Goal: Task Accomplishment & Management: Complete application form

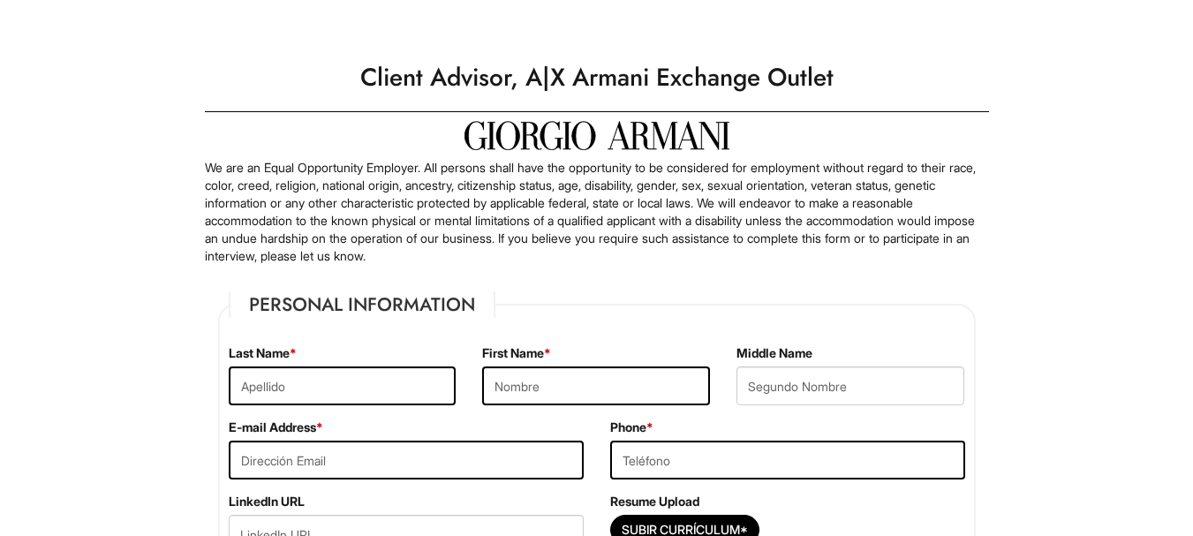
click at [249, 358] on label "Last Name *" at bounding box center [263, 353] width 68 height 18
click at [253, 394] on input "text" at bounding box center [343, 385] width 228 height 39
type input "[PERSON_NAME]"
click at [515, 381] on input "text" at bounding box center [596, 385] width 228 height 39
type input "[PERSON_NAME]"
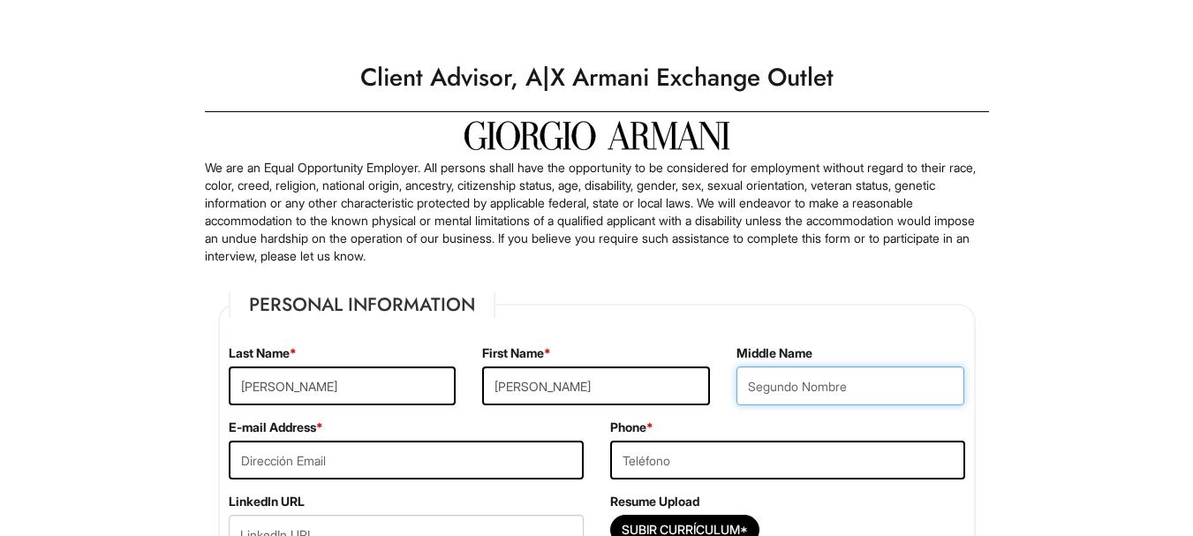
click at [837, 390] on input "text" at bounding box center [850, 385] width 228 height 39
type input "Angel"
click at [479, 454] on input "email" at bounding box center [406, 460] width 355 height 39
type input "[EMAIL_ADDRESS][DOMAIN_NAME]"
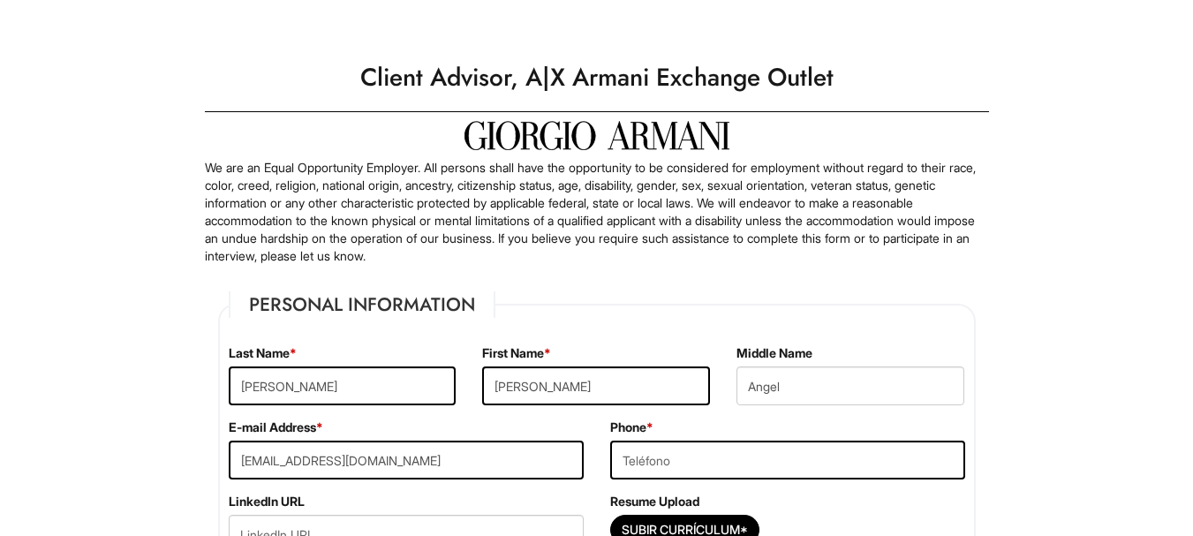
type input "9257661711"
type input "[STREET_ADDRESS]"
type input "Livermore"
select select "CA"
type input "94551"
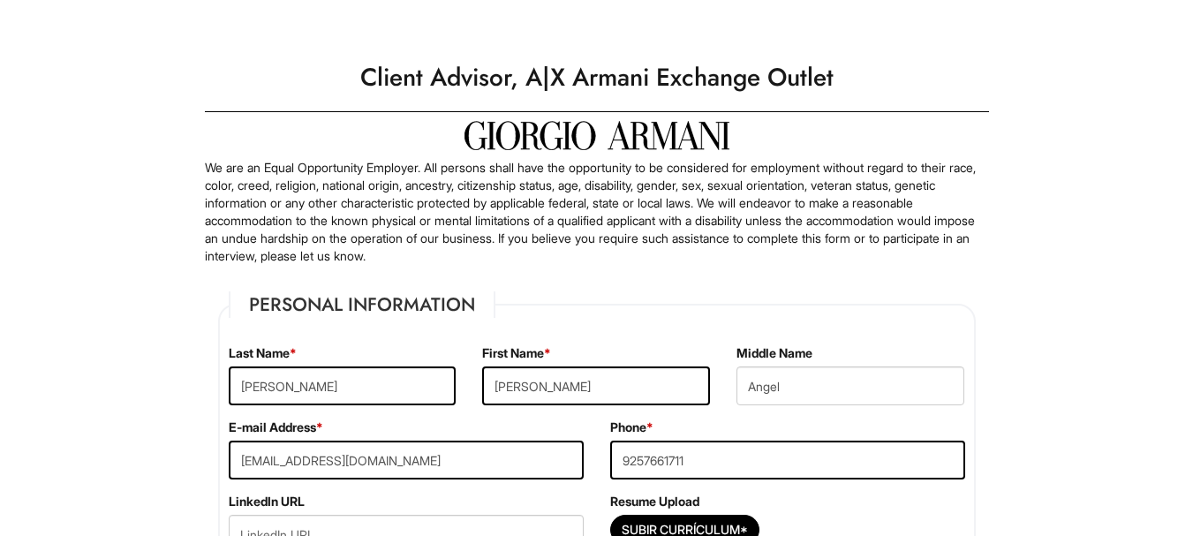
select select "[GEOGRAPHIC_DATA]"
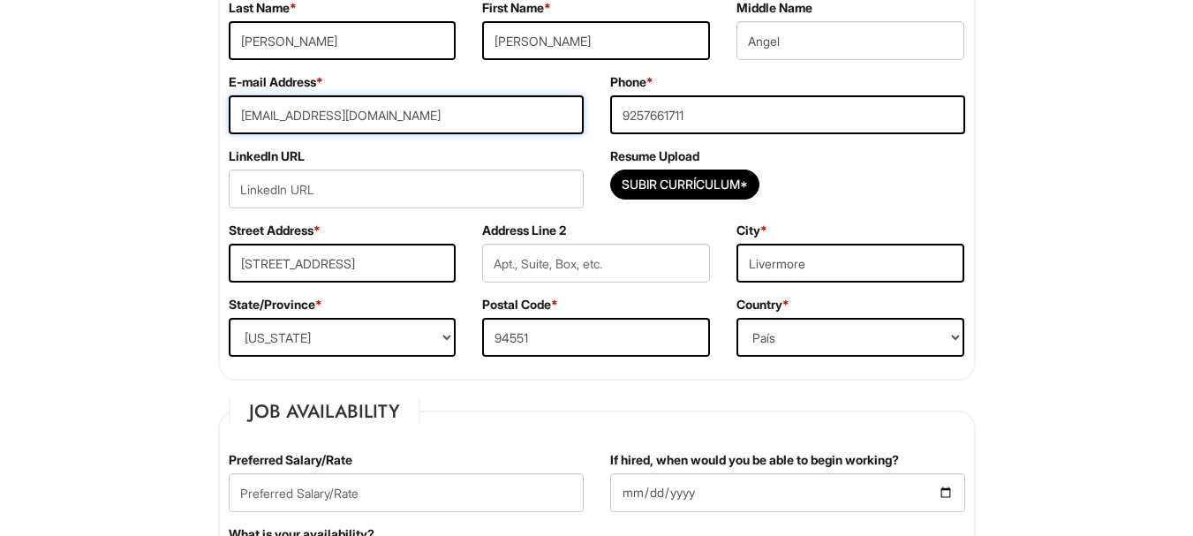
scroll to position [351, 0]
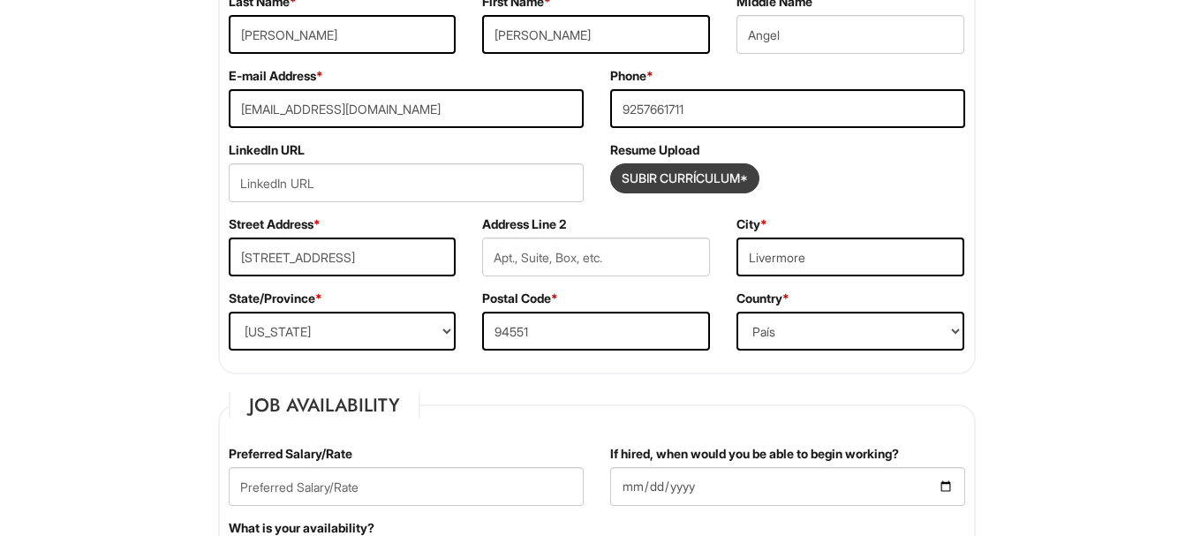
click at [688, 171] on input "Subir Currículum*" at bounding box center [684, 178] width 147 height 28
type input "C:\fakepath\Resume Curriculum Vitae SSP 2025.pdf"
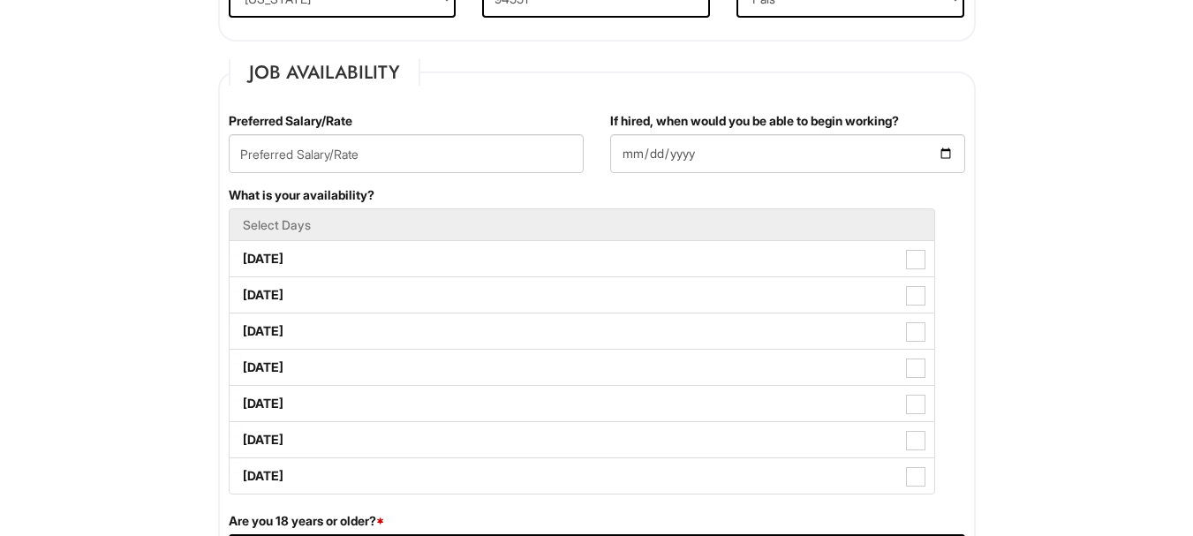
scroll to position [690, 0]
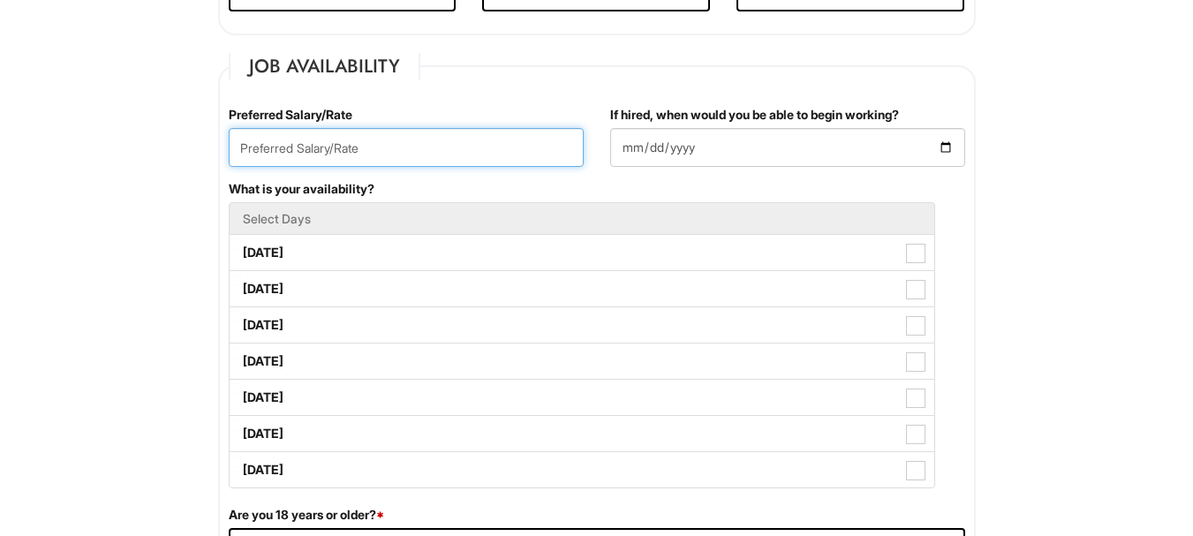
click at [524, 144] on input "text" at bounding box center [406, 147] width 355 height 39
type input "18"
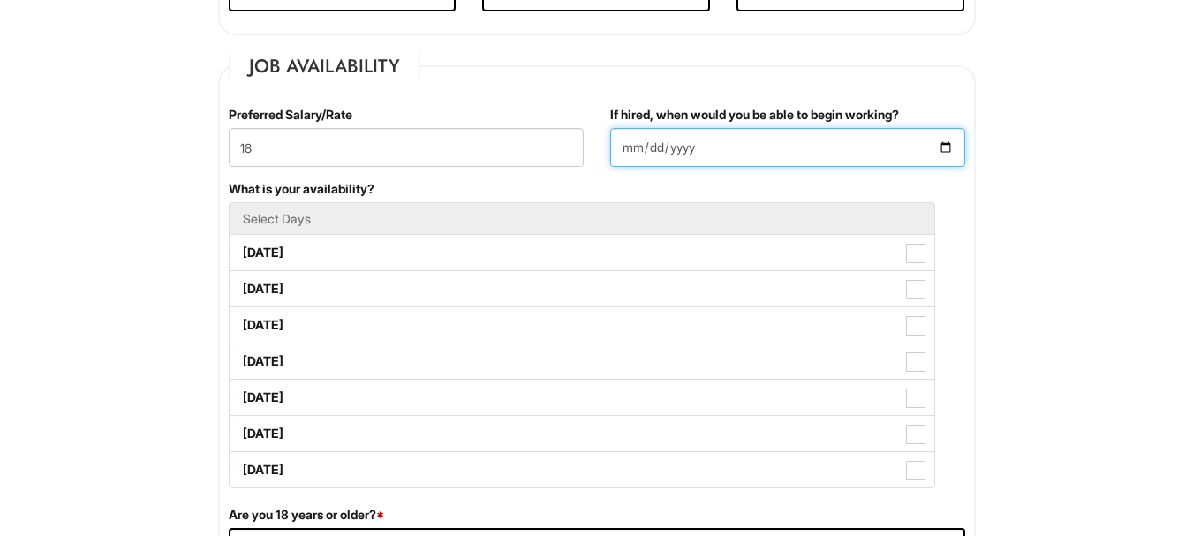
click at [939, 149] on input "If hired, when would you be able to begin working?" at bounding box center [787, 147] width 355 height 39
type input "[DATE]"
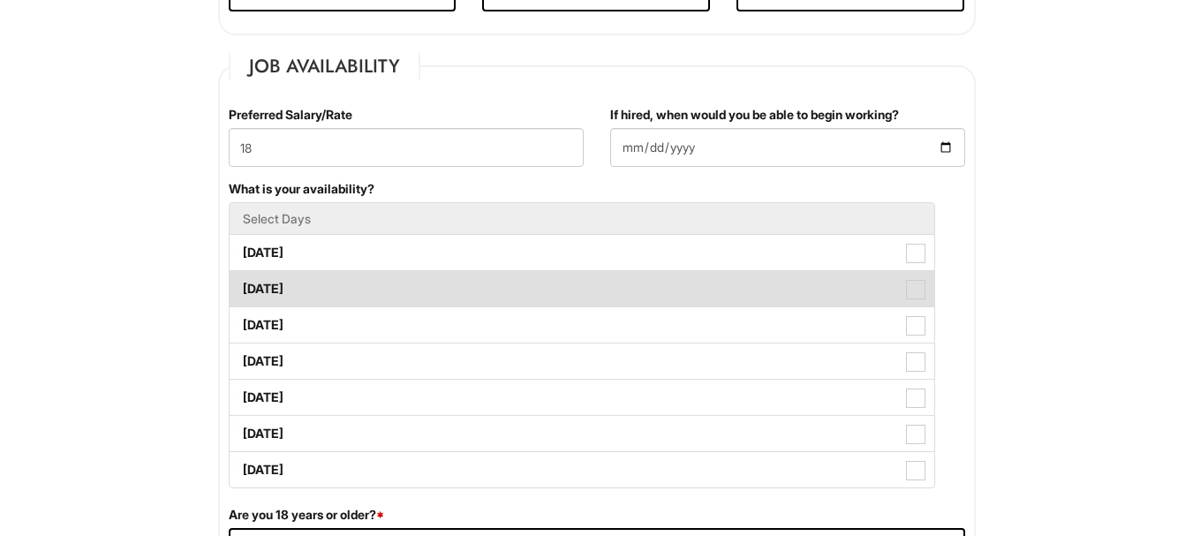
click at [365, 299] on label "[DATE]" at bounding box center [582, 288] width 705 height 35
click at [241, 286] on Available_Tuesday "[DATE]" at bounding box center [235, 280] width 11 height 11
checkbox Available_Tuesday "true"
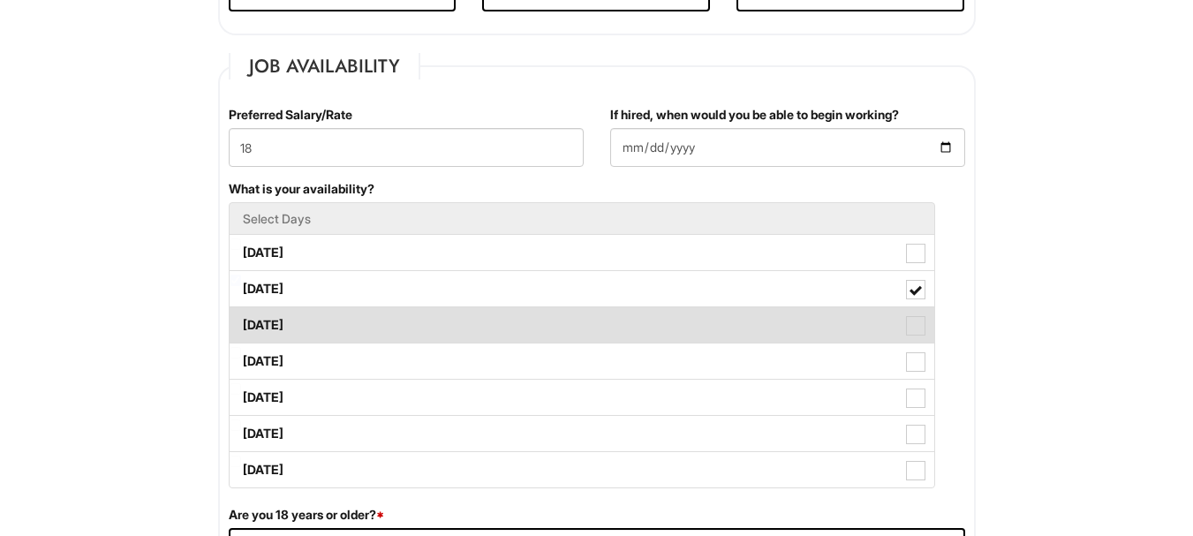
click at [900, 327] on label "[DATE]" at bounding box center [582, 324] width 705 height 35
click at [241, 322] on Available_Wednesday "[DATE]" at bounding box center [235, 316] width 11 height 11
checkbox Available_Wednesday "true"
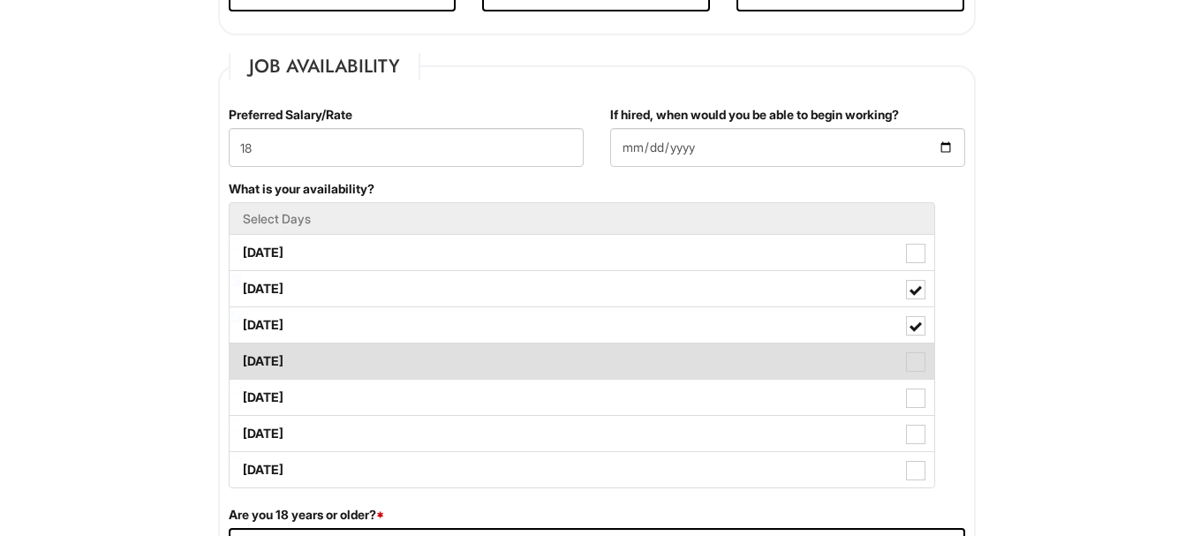
click at [909, 377] on label "[DATE]" at bounding box center [582, 360] width 705 height 35
click at [241, 358] on Available_Thursday "[DATE]" at bounding box center [235, 352] width 11 height 11
checkbox Available_Thursday "true"
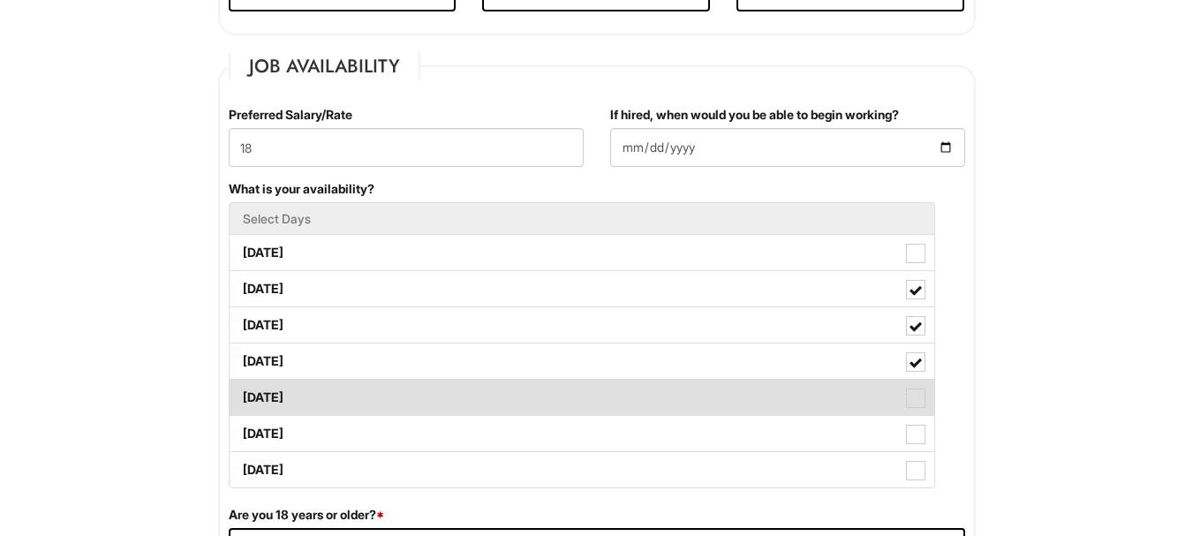
click at [910, 400] on span at bounding box center [915, 397] width 19 height 19
click at [241, 395] on Available_Friday "[DATE]" at bounding box center [235, 388] width 11 height 11
checkbox Available_Friday "true"
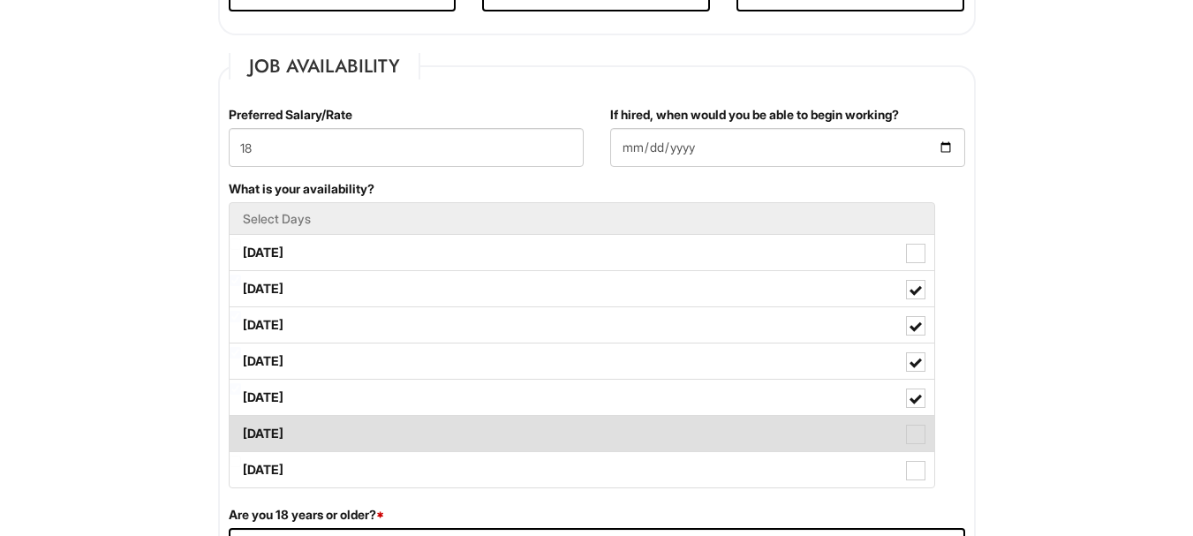
click at [915, 441] on span at bounding box center [915, 434] width 19 height 19
click at [241, 431] on Available_Saturday "[DATE]" at bounding box center [235, 424] width 11 height 11
checkbox Available_Saturday "true"
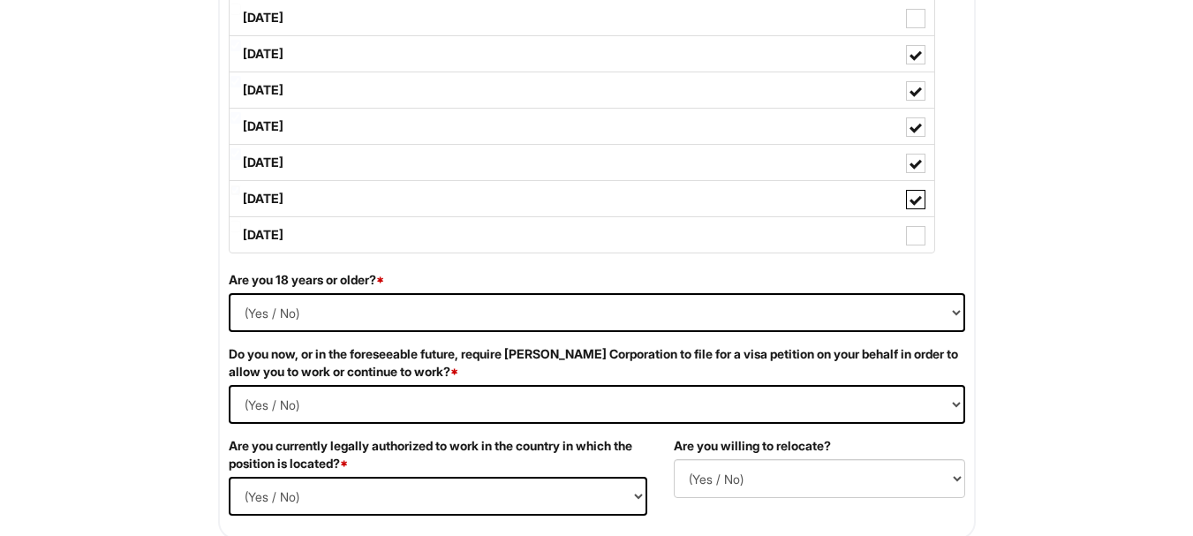
scroll to position [931, 0]
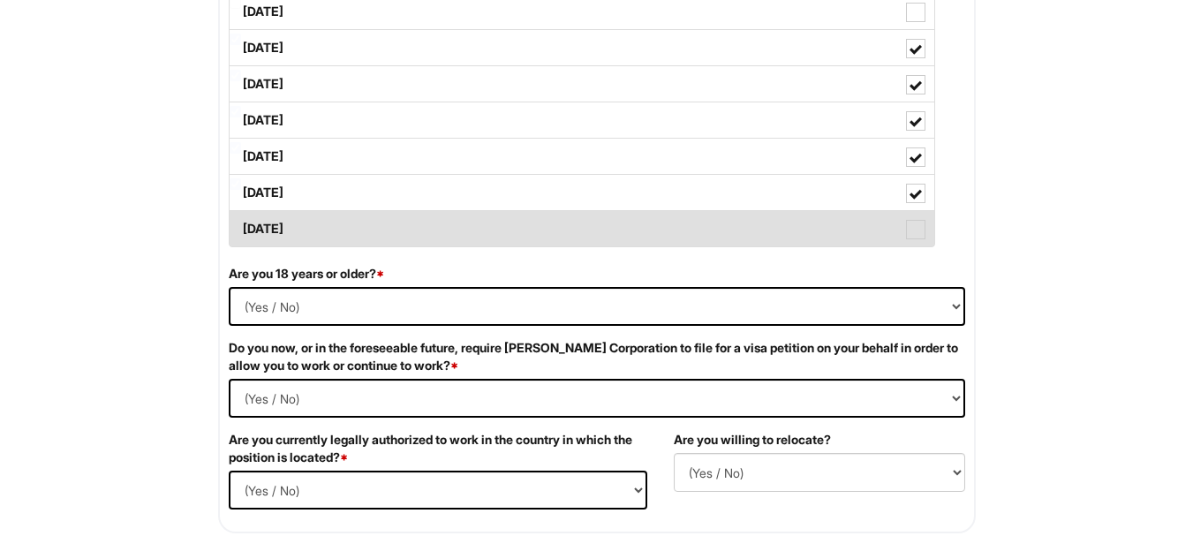
click at [920, 232] on span at bounding box center [915, 229] width 19 height 19
click at [241, 226] on Available_Sunday "[DATE]" at bounding box center [235, 220] width 11 height 11
checkbox Available_Sunday "true"
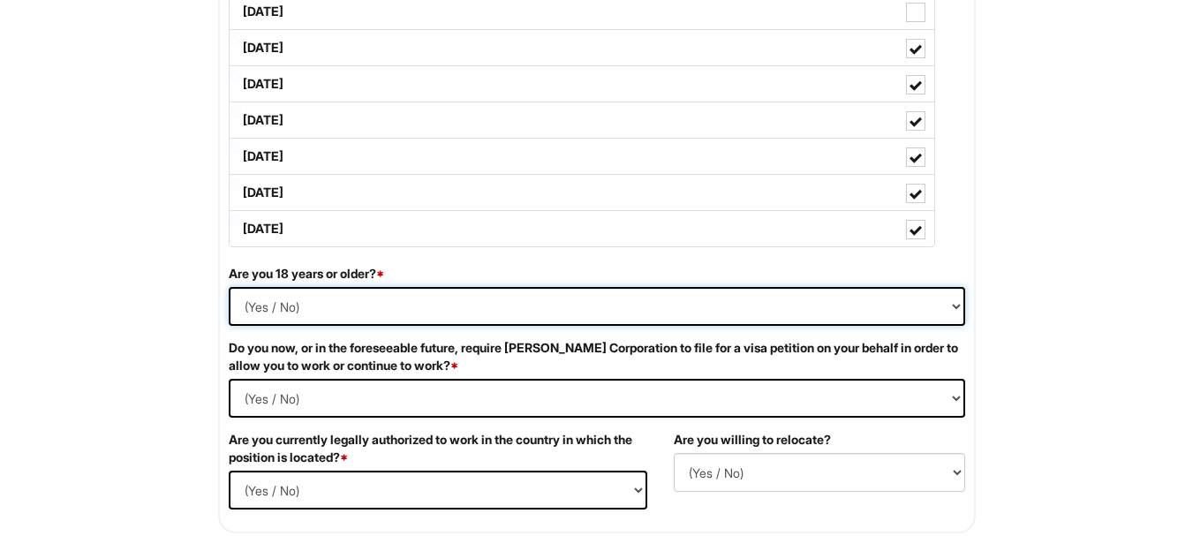
click at [569, 287] on select "(Yes / No) Si No" at bounding box center [597, 306] width 736 height 39
select select "Yes"
click at [229, 287] on select "(Yes / No) Si No" at bounding box center [597, 306] width 736 height 39
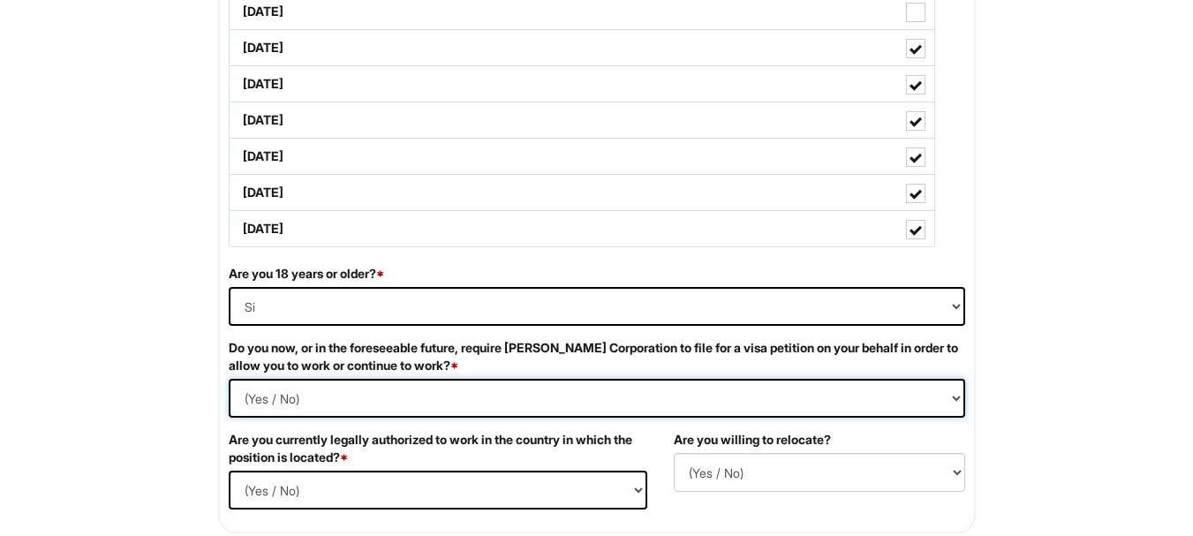
drag, startPoint x: 600, startPoint y: 397, endPoint x: 566, endPoint y: 396, distance: 34.4
click at [566, 396] on Required "(Yes / No) Si No" at bounding box center [597, 398] width 736 height 39
select Required "No"
click at [229, 379] on Required "(Yes / No) Si No" at bounding box center [597, 398] width 736 height 39
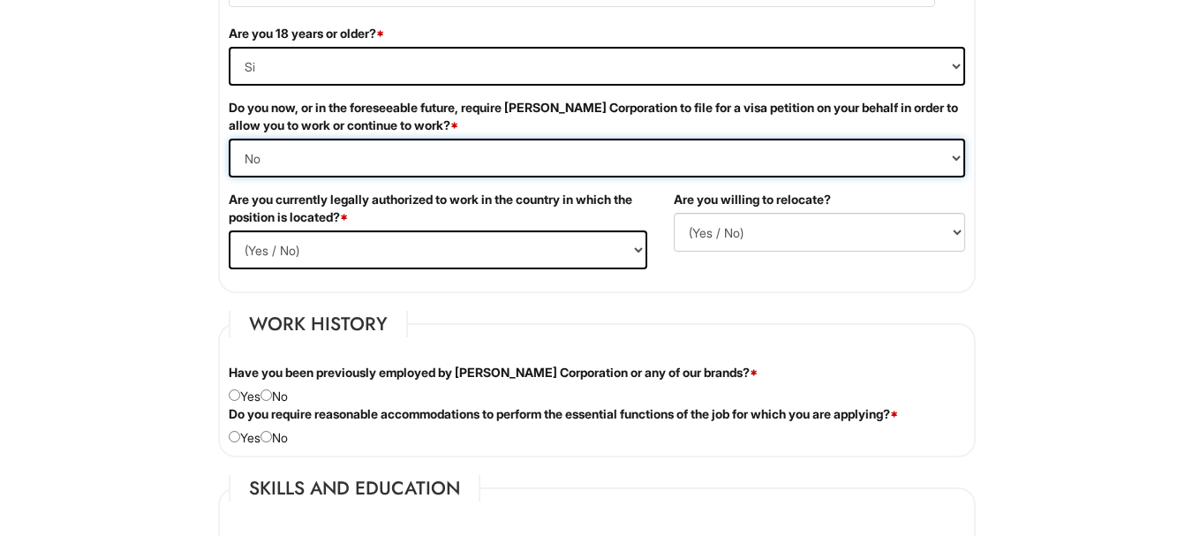
scroll to position [1178, 0]
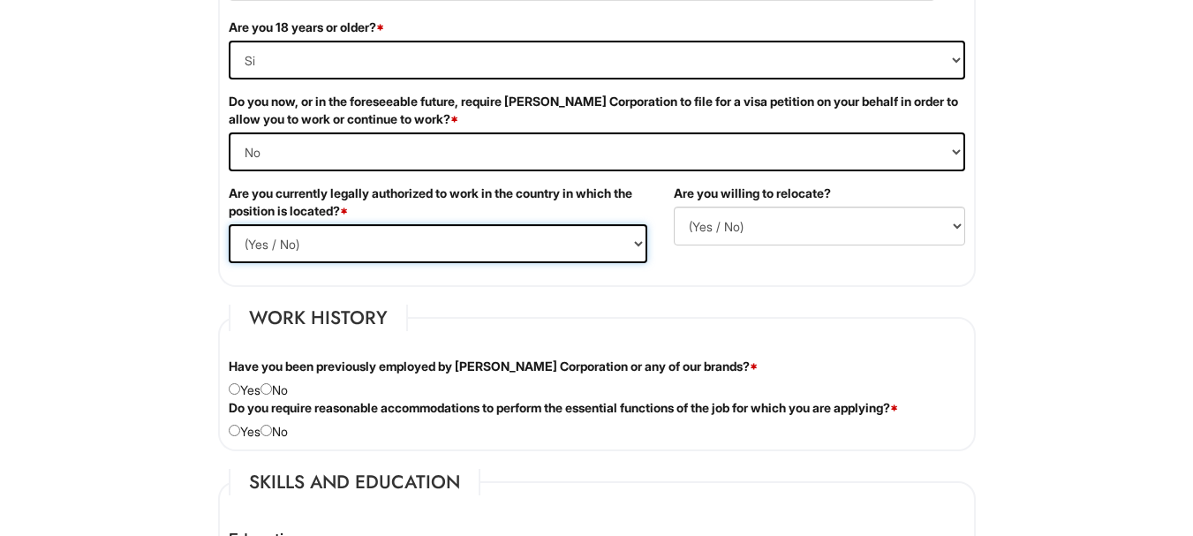
click at [458, 232] on select "(Yes / No) Si No" at bounding box center [438, 243] width 418 height 39
select select "Yes"
click at [229, 224] on select "(Yes / No) Si No" at bounding box center [438, 243] width 418 height 39
click at [765, 229] on select "(Yes / No) No Si" at bounding box center [819, 226] width 291 height 39
select select "N"
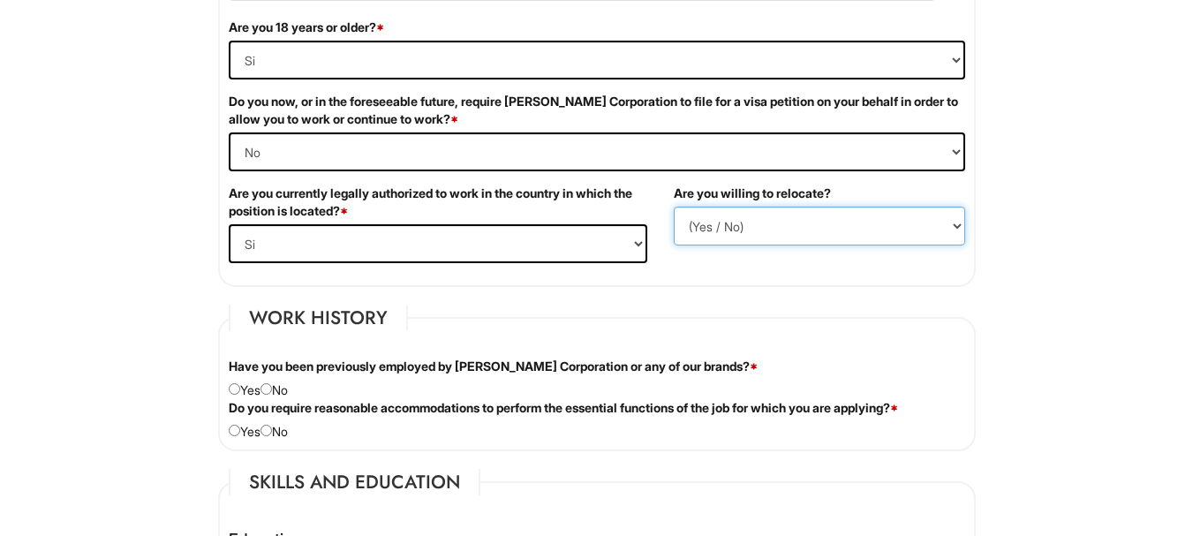
click at [674, 207] on select "(Yes / No) No Si" at bounding box center [819, 226] width 291 height 39
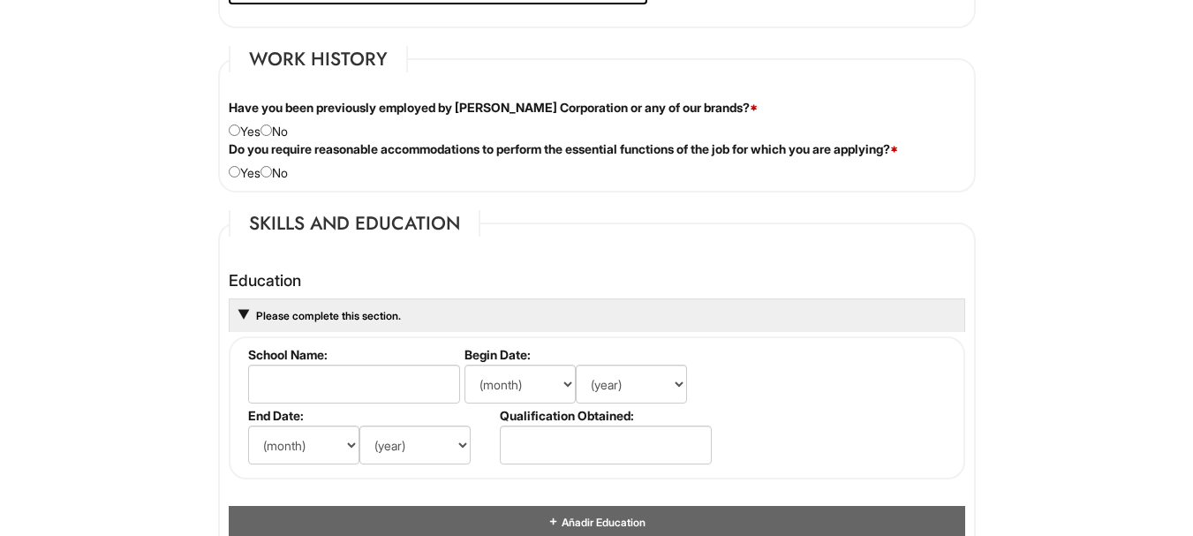
scroll to position [1467, 0]
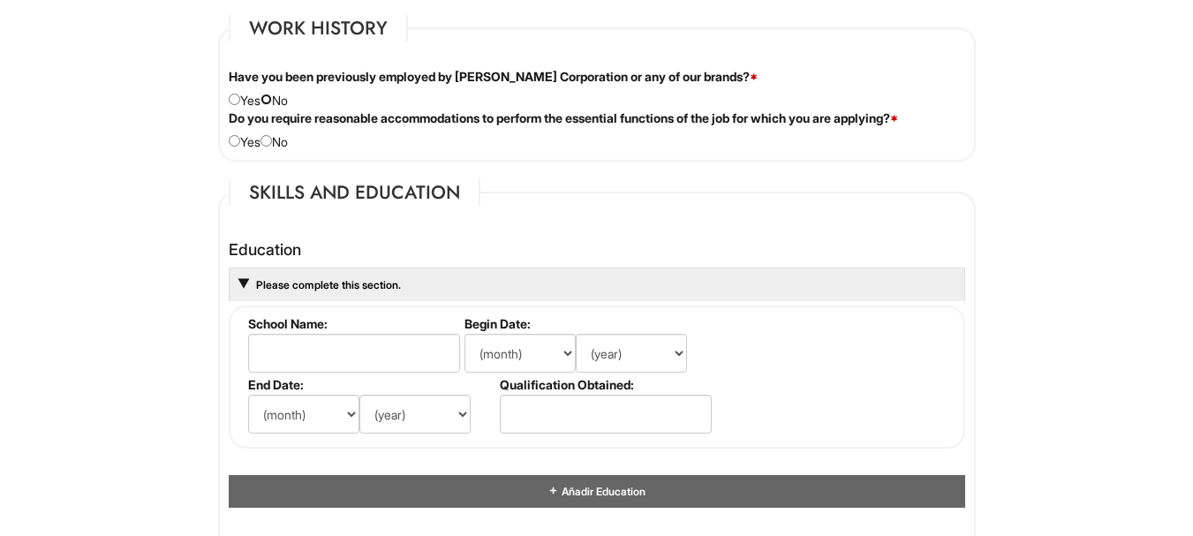
click at [272, 95] on input "radio" at bounding box center [265, 99] width 11 height 11
radio input "true"
click at [279, 139] on div "Do you require reasonable accommodations to perform the essential functions of …" at bounding box center [596, 129] width 763 height 41
click at [272, 142] on input "radio" at bounding box center [265, 140] width 11 height 11
radio input "true"
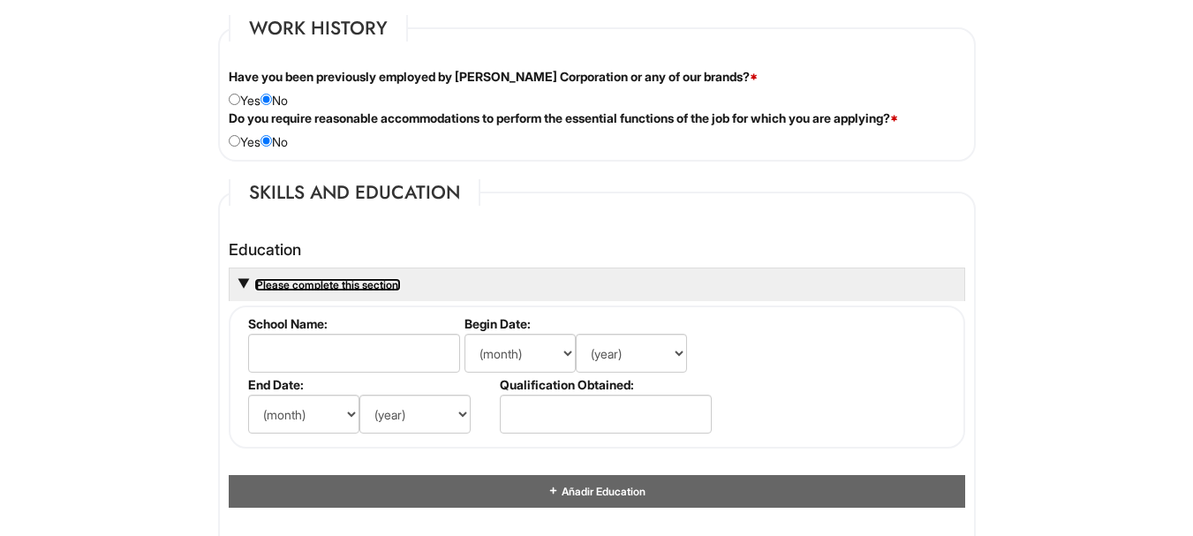
click at [369, 278] on span "Please complete this section." at bounding box center [327, 284] width 147 height 13
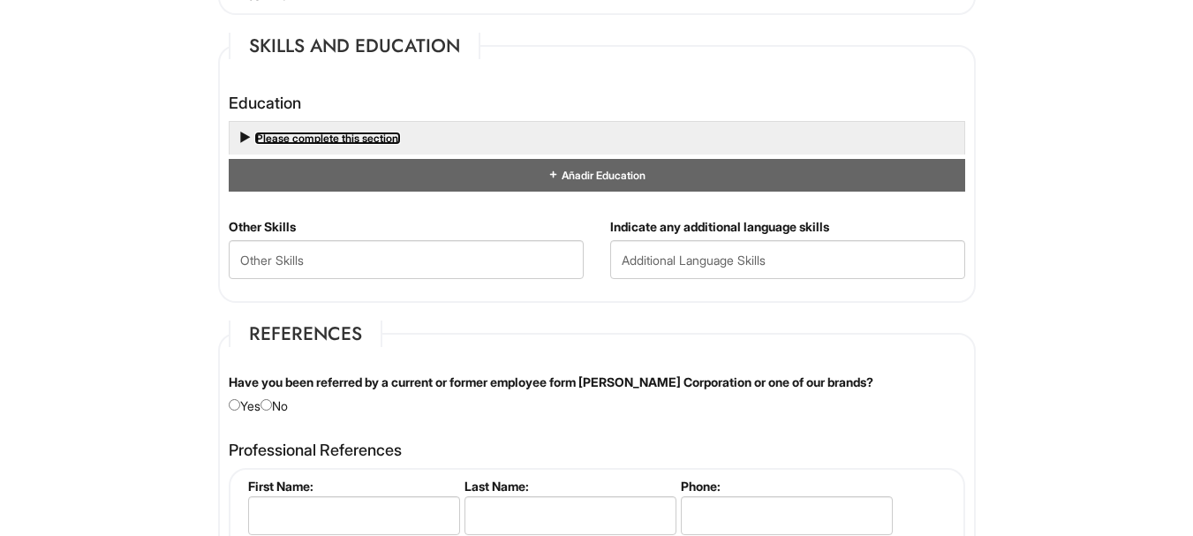
scroll to position [1620, 0]
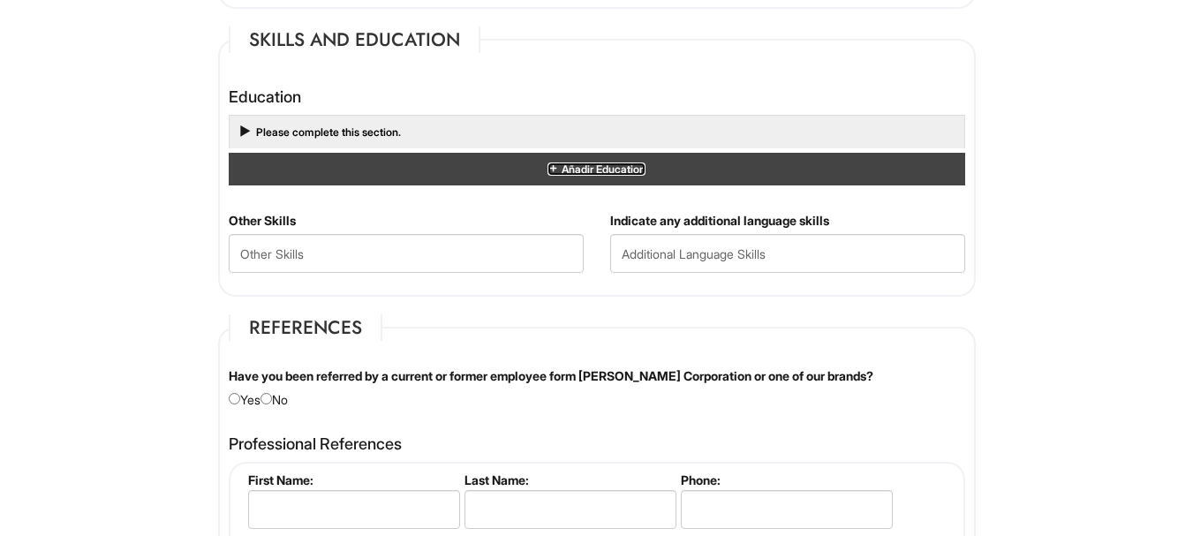
click at [642, 170] on span "Añadir Education" at bounding box center [602, 168] width 86 height 13
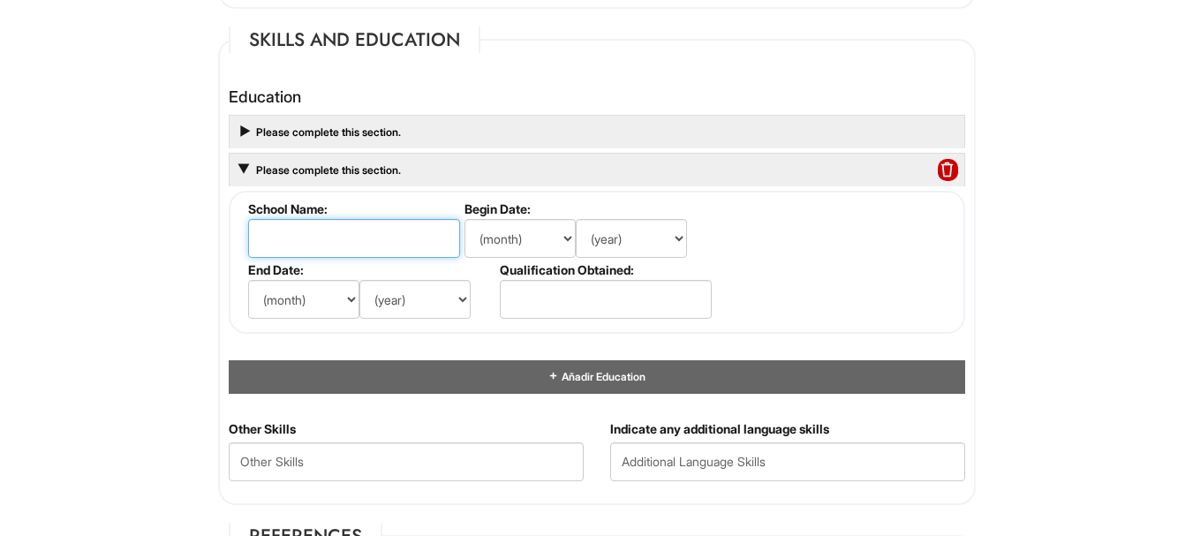
click at [317, 230] on input "text" at bounding box center [354, 238] width 212 height 39
type input "U"
type input "u"
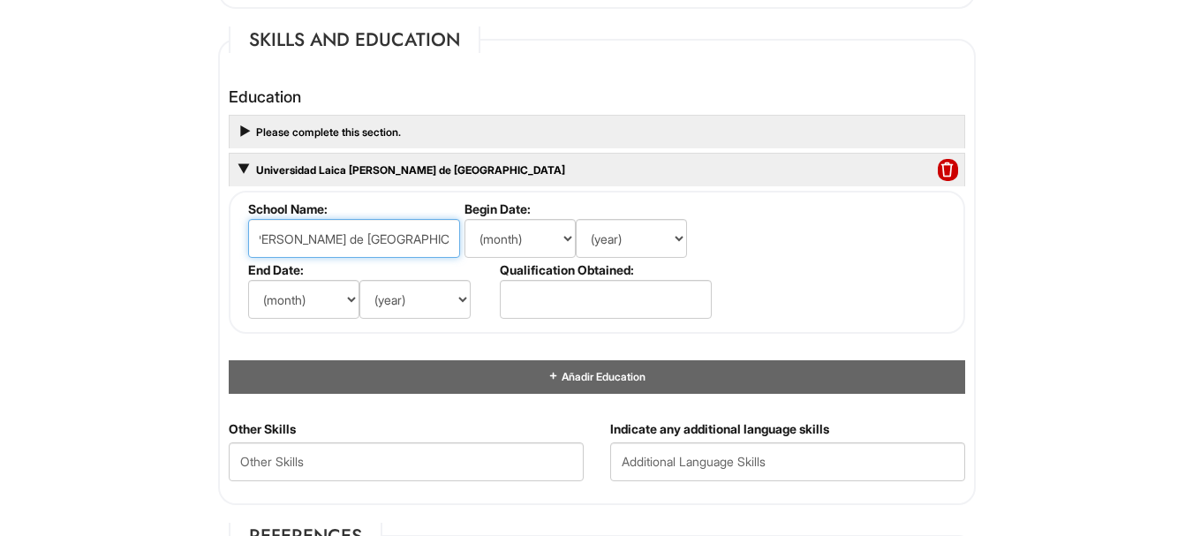
type input "Universidad Laica [PERSON_NAME] de [GEOGRAPHIC_DATA]"
click at [566, 237] on select "(month) Ene Feb Mar Abr Mayo Jun [DATE] Ago Set Oct Nov Dic" at bounding box center [519, 238] width 111 height 39
select select "3"
click at [464, 219] on select "(month) Ene Feb Mar Abr Mayo Jun [DATE] Ago Set Oct Nov Dic" at bounding box center [519, 238] width 111 height 39
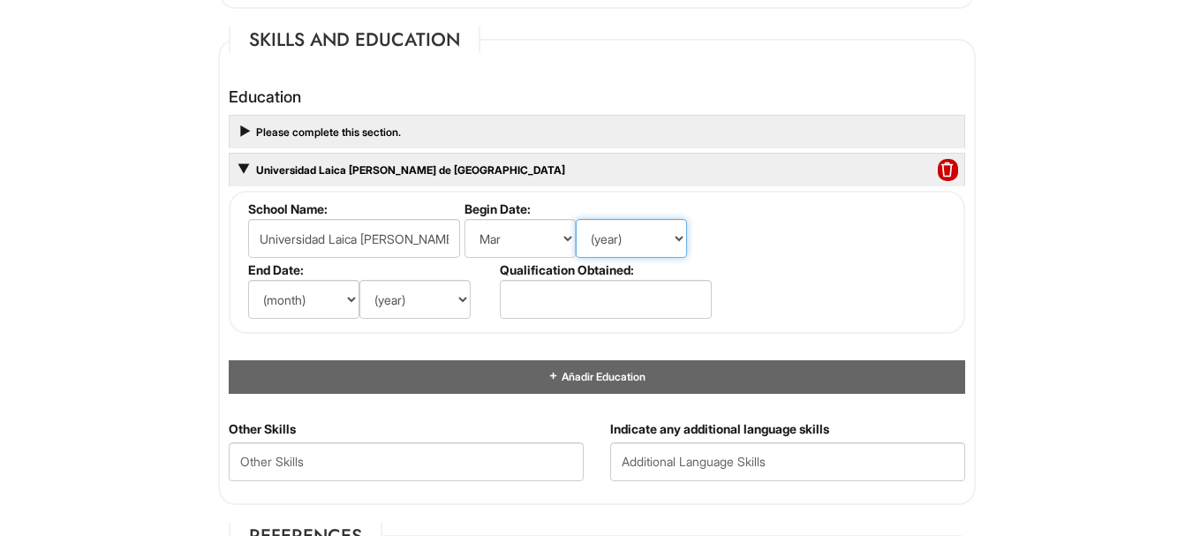
click at [650, 229] on select "(year) 2029 2028 2027 2026 2025 2024 2023 2022 2021 2020 2019 2018 2017 2016 20…" at bounding box center [631, 238] width 111 height 39
select select "1999"
click at [576, 219] on select "(year) 2029 2028 2027 2026 2025 2024 2023 2022 2021 2020 2019 2018 2017 2016 20…" at bounding box center [631, 238] width 111 height 39
click at [350, 302] on select "(month) Ene Feb Mar Abr Mayo Jun [DATE] Ago Set Oct Nov Dic" at bounding box center [303, 299] width 111 height 39
select select "2"
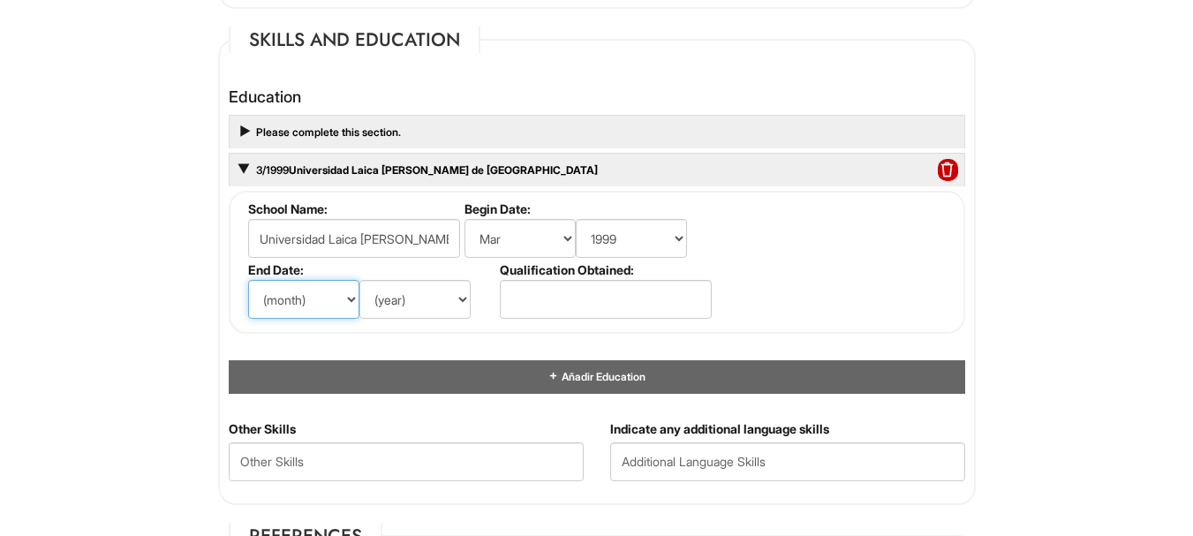
click at [248, 280] on select "(month) Ene Feb Mar Abr Mayo Jun [DATE] Ago Set Oct Nov Dic" at bounding box center [303, 299] width 111 height 39
click at [464, 296] on select "(year) 2029 2028 2027 2026 2025 2024 2023 2022 2021 2020 2019 2018 2017 2016 20…" at bounding box center [414, 299] width 111 height 39
select select "2003"
click at [359, 280] on select "(year) 2029 2028 2027 2026 2025 2024 2023 2022 2021 2020 2019 2018 2017 2016 20…" at bounding box center [414, 299] width 111 height 39
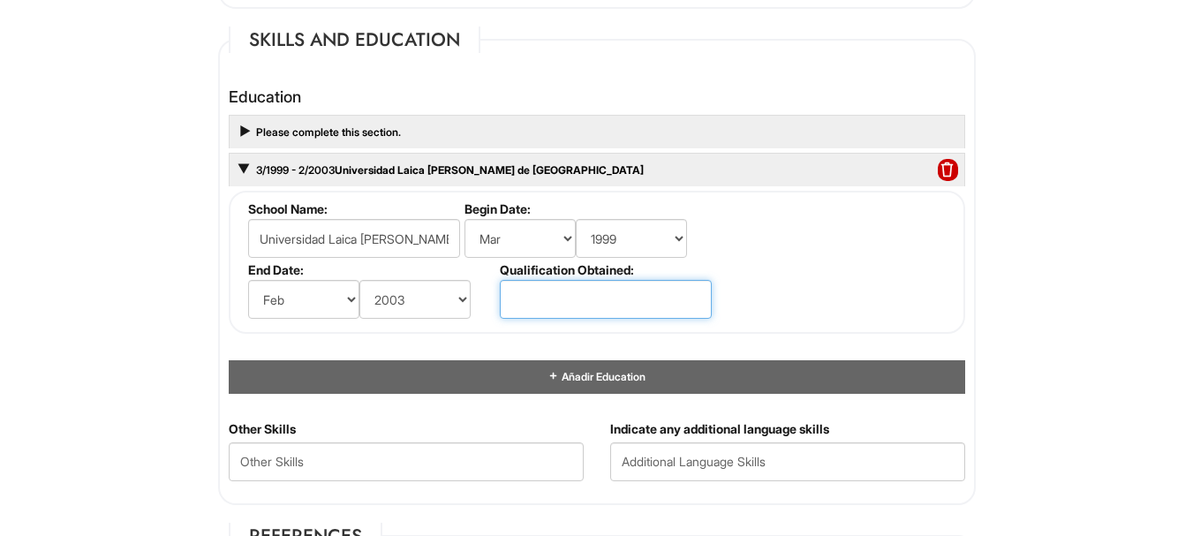
click at [544, 298] on input "text" at bounding box center [606, 299] width 212 height 39
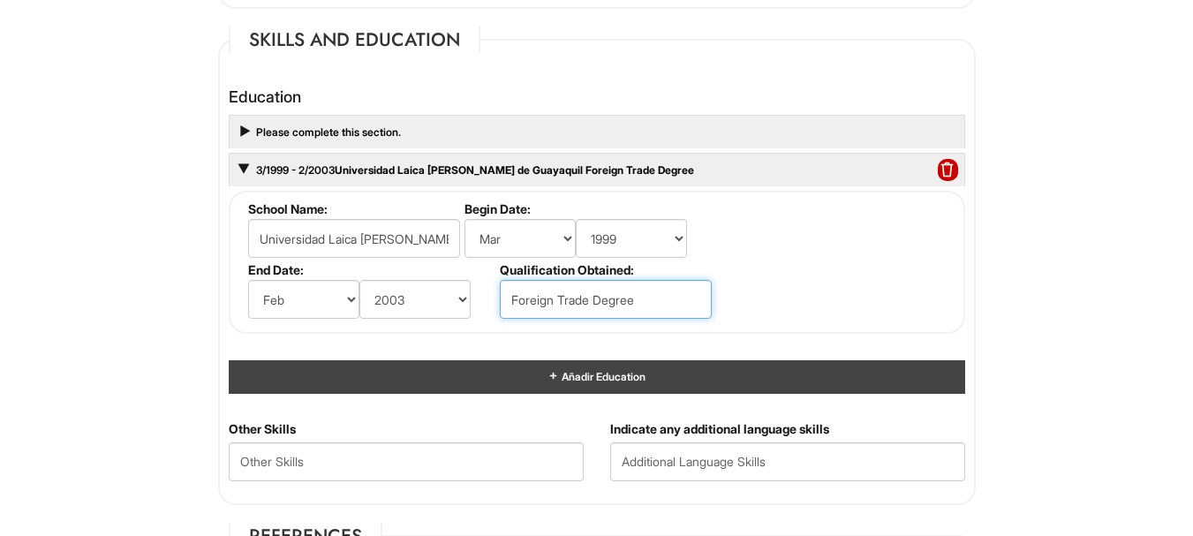
type input "Foreign Trade Degree"
click at [653, 383] on div "Añadir Education" at bounding box center [597, 376] width 736 height 33
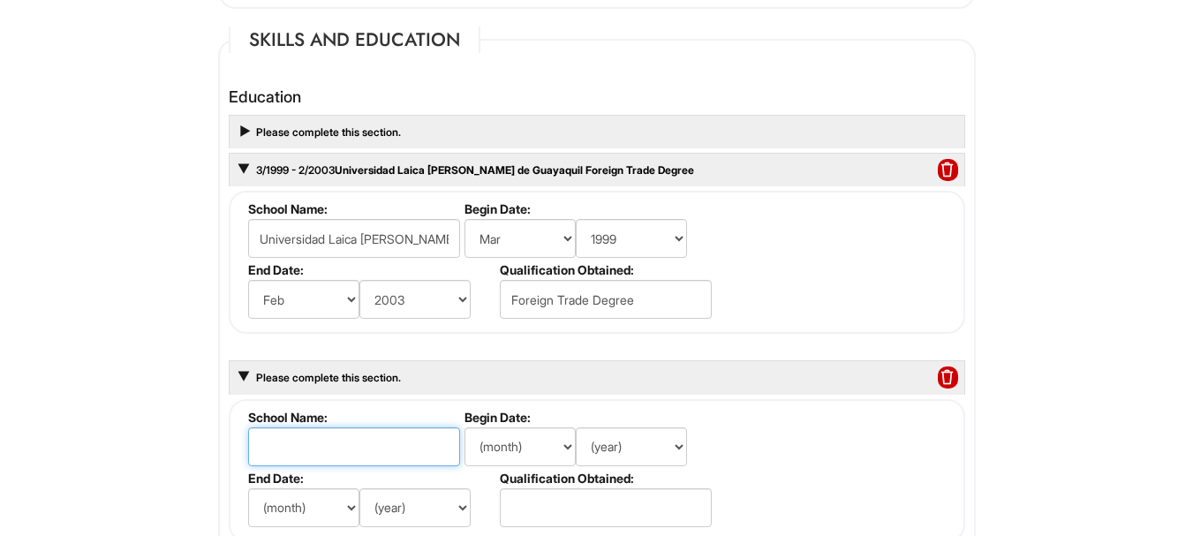
click at [335, 445] on input "text" at bounding box center [354, 446] width 212 height 39
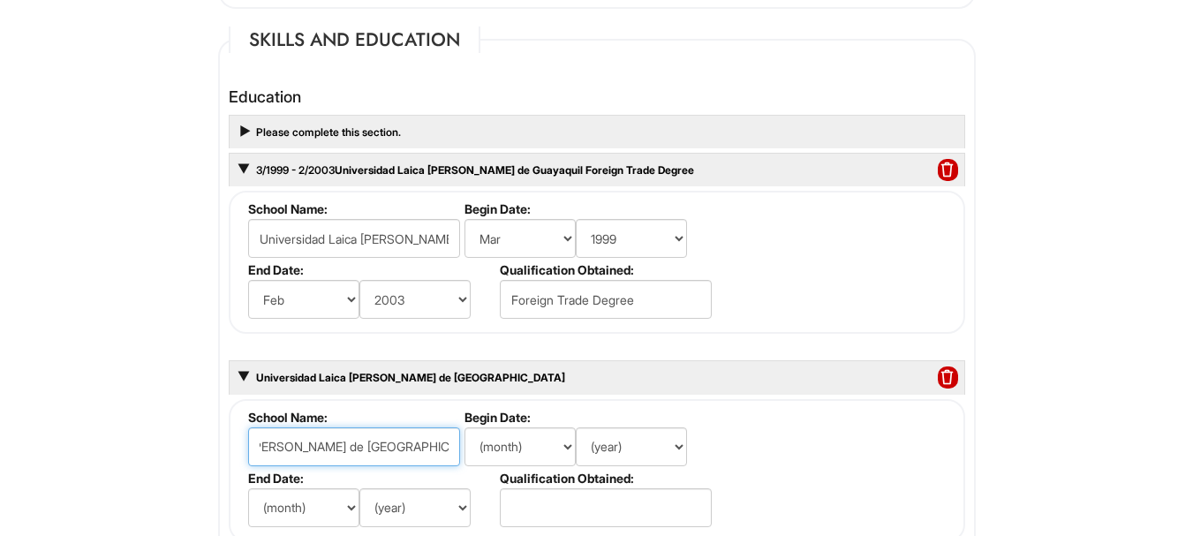
type input "Universidad Laica [PERSON_NAME] de [GEOGRAPHIC_DATA]"
click at [566, 447] on select "(month) Ene Feb Mar Abr Mayo Jun [DATE] Ago Set Oct Nov Dic" at bounding box center [519, 446] width 111 height 39
select select "3"
click at [464, 427] on select "(month) Ene Feb Mar Abr Mayo Jun [DATE] Ago Set Oct Nov Dic" at bounding box center [519, 446] width 111 height 39
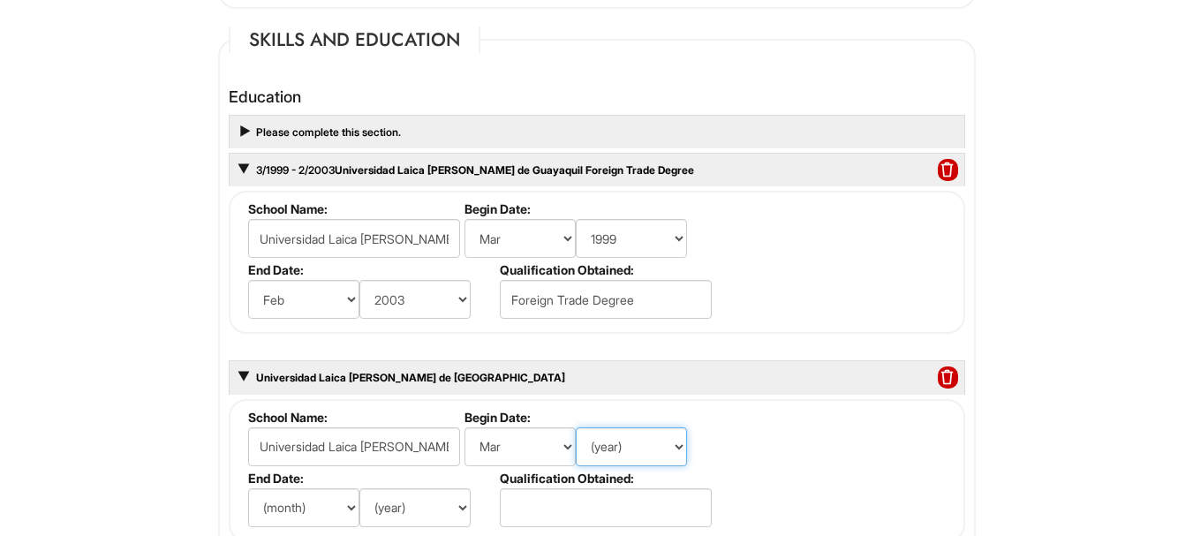
click at [680, 446] on select "(year) 2029 2028 2027 2026 2025 2024 2023 2022 2021 2020 2019 2018 2017 2016 20…" at bounding box center [631, 446] width 111 height 39
select select "2014"
click at [576, 427] on select "(year) 2029 2028 2027 2026 2025 2024 2023 2022 2021 2020 2019 2018 2017 2016 20…" at bounding box center [631, 446] width 111 height 39
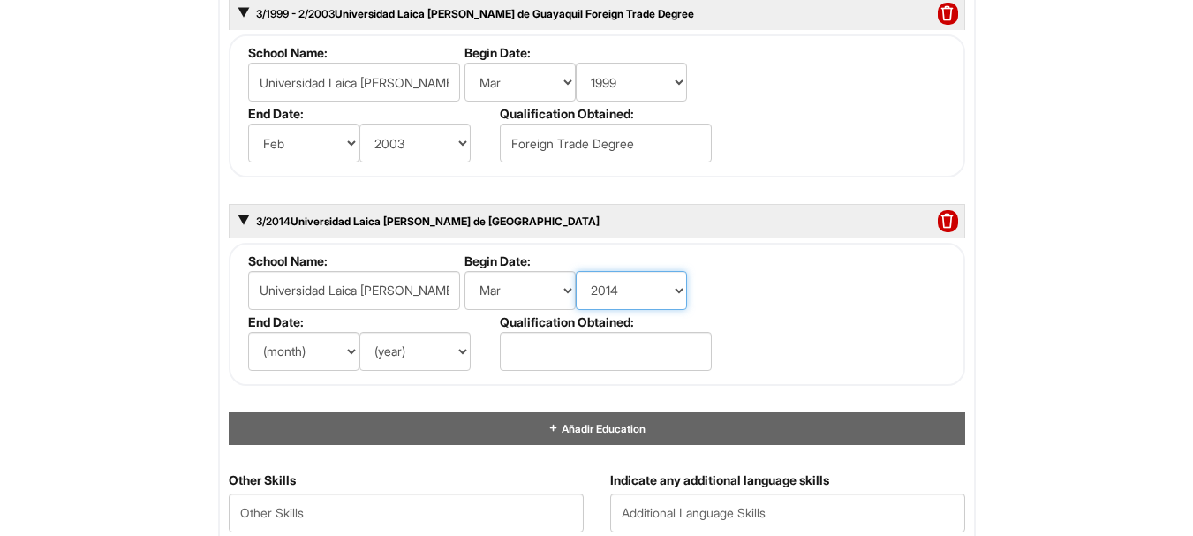
scroll to position [1797, 0]
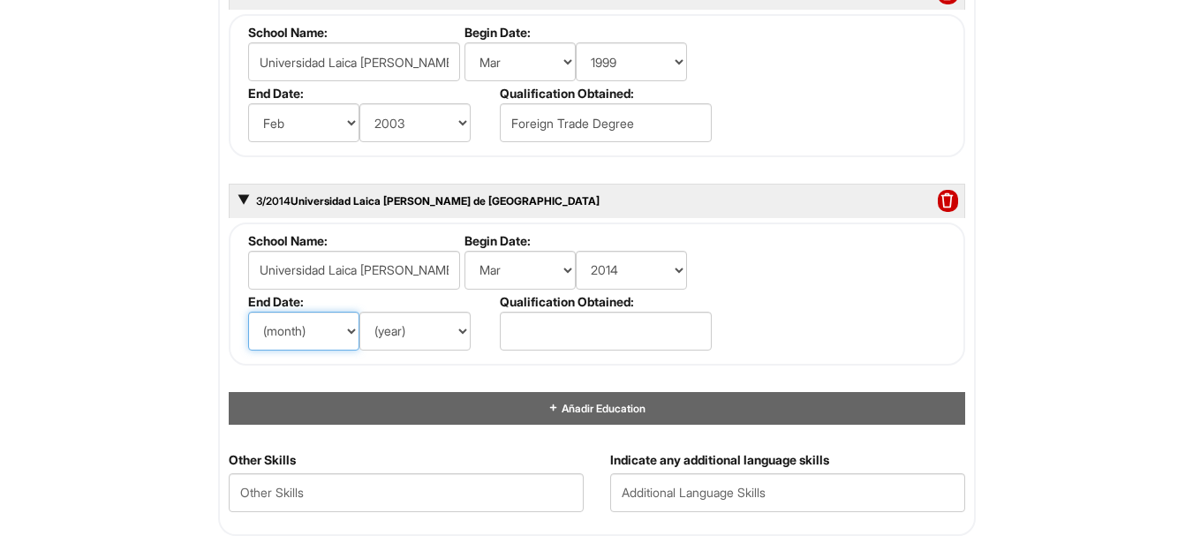
click at [349, 328] on select "(month) Ene Feb Mar Abr Mayo Jun [DATE] Ago Set Oct Nov Dic" at bounding box center [303, 331] width 111 height 39
select select "1"
click at [248, 312] on select "(month) Ene Feb Mar Abr Mayo Jun [DATE] Ago Set Oct Nov Dic" at bounding box center [303, 331] width 111 height 39
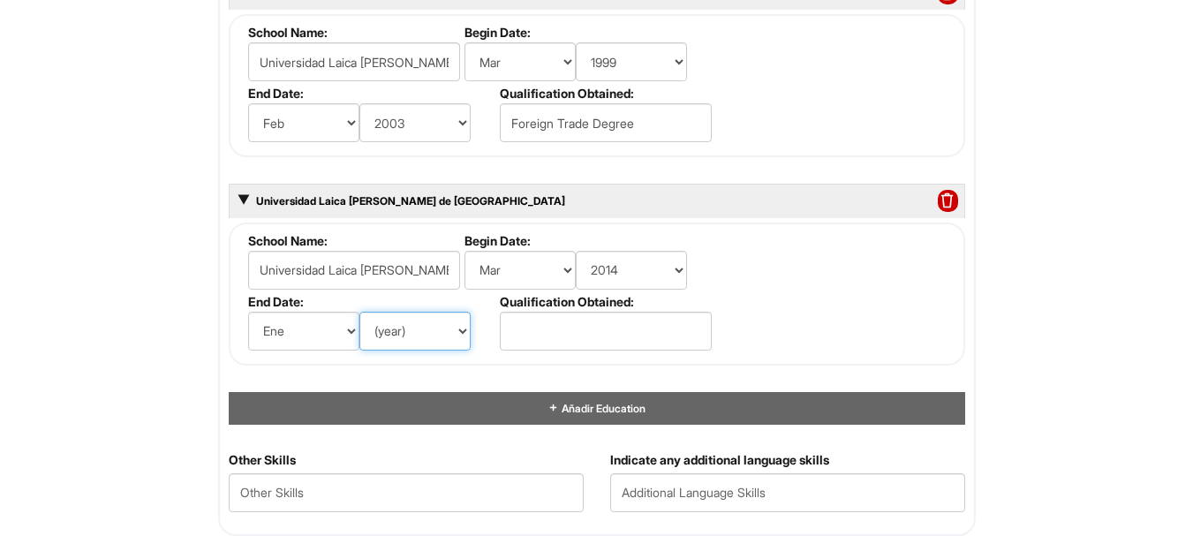
click at [440, 333] on select "(year) 2029 2028 2027 2026 2025 2024 2023 2022 2021 2020 2019 2018 2017 2016 20…" at bounding box center [414, 331] width 111 height 39
select select "2020"
click at [359, 312] on select "(year) 2029 2028 2027 2026 2025 2024 2023 2022 2021 2020 2019 2018 2017 2016 20…" at bounding box center [414, 331] width 111 height 39
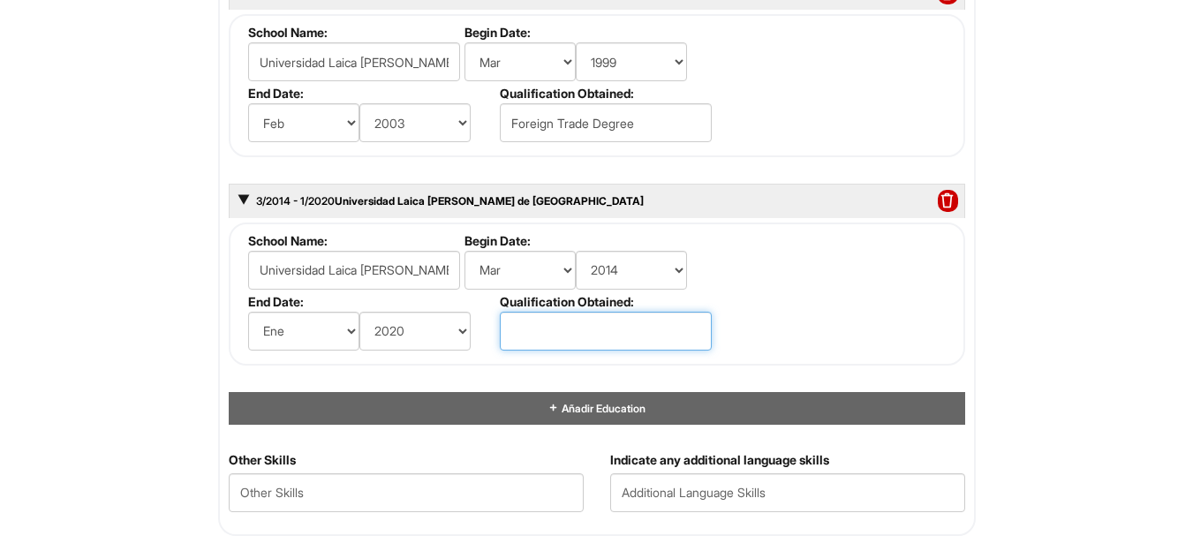
click at [582, 331] on input "text" at bounding box center [606, 331] width 212 height 39
type input "L"
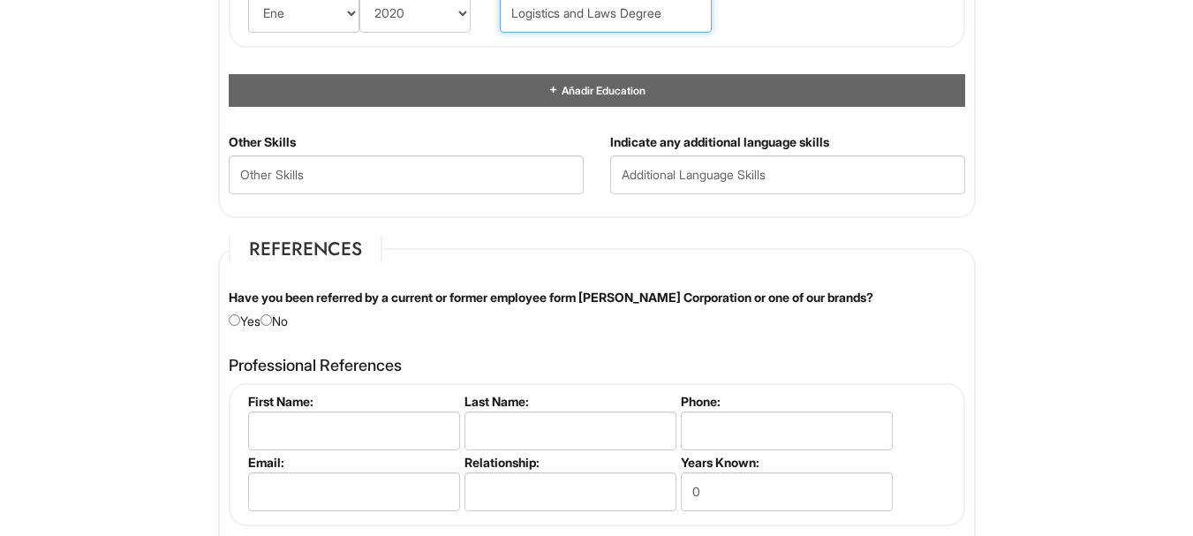
scroll to position [2150, 0]
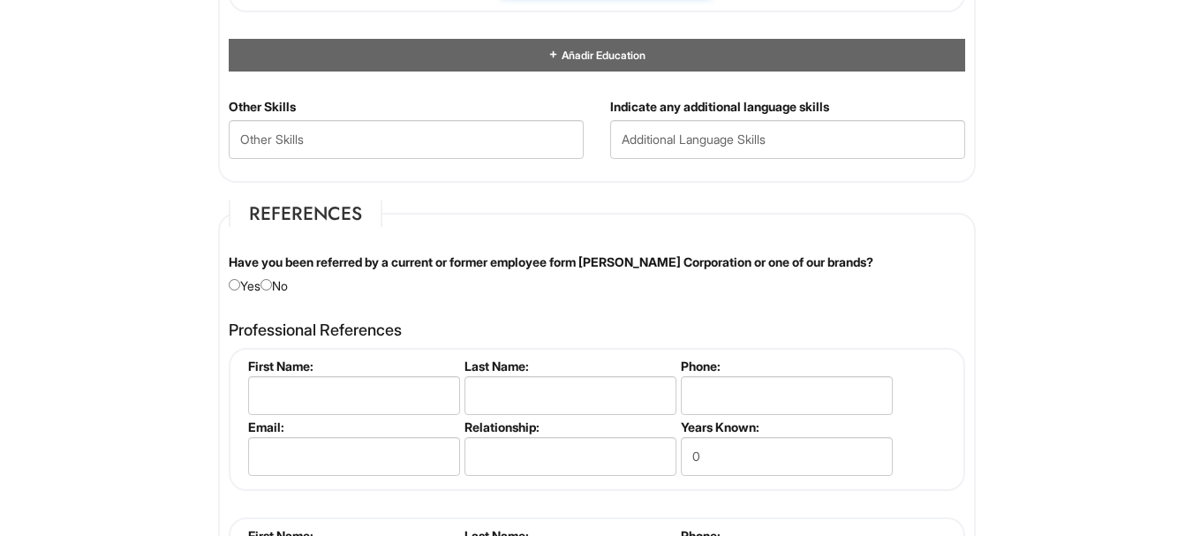
type input "Logistics and Laws Degree"
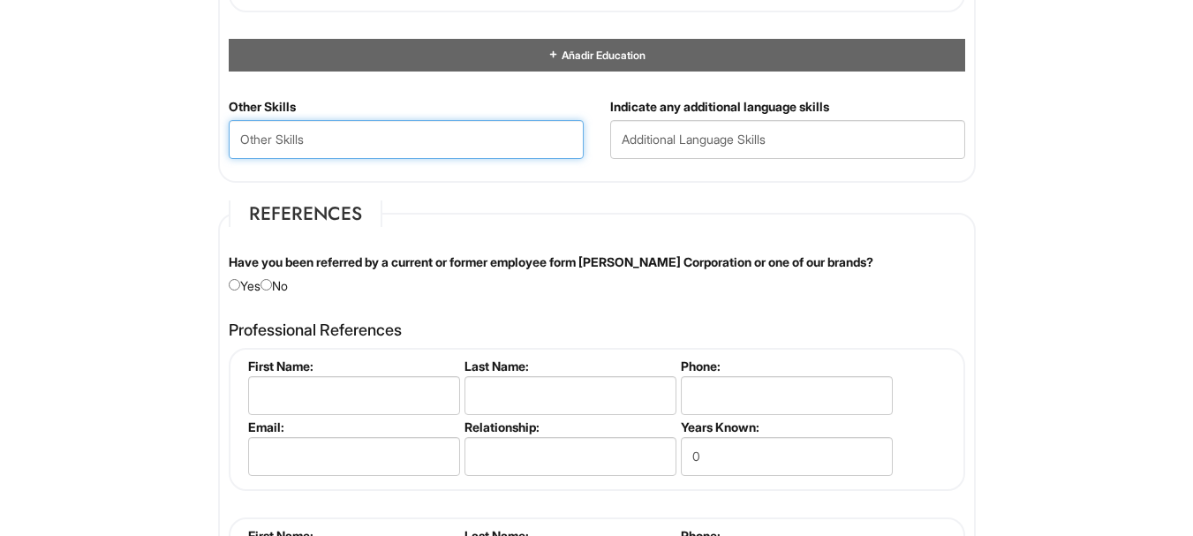
click at [453, 148] on Skills "text" at bounding box center [406, 139] width 355 height 39
type Skills "Admisnitration and Bussines"
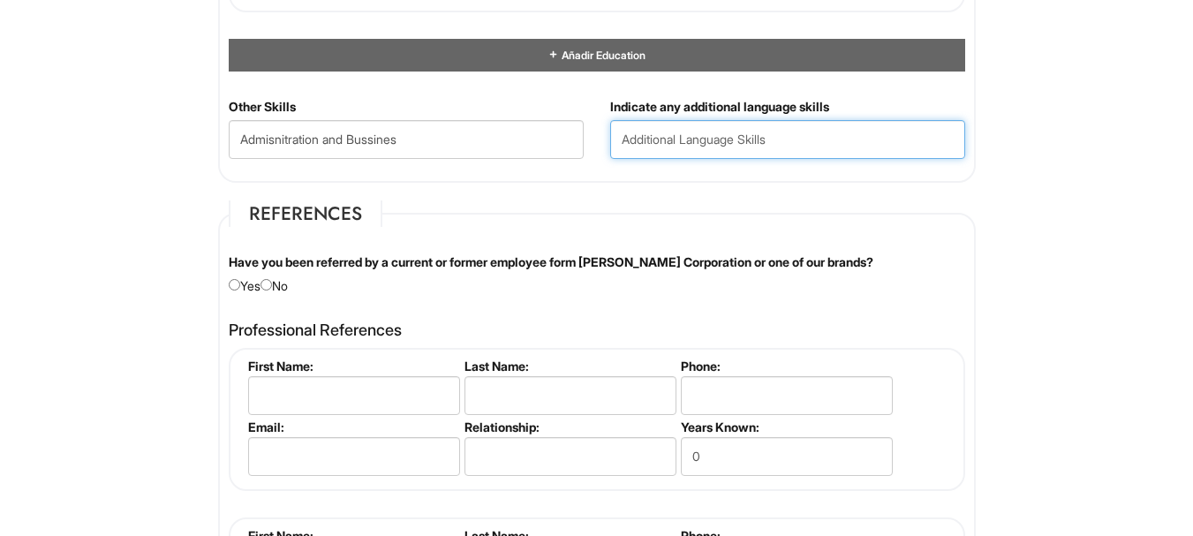
click at [796, 151] on input "text" at bounding box center [787, 139] width 355 height 39
type input "Spanish (Native) English (Intermediate)"
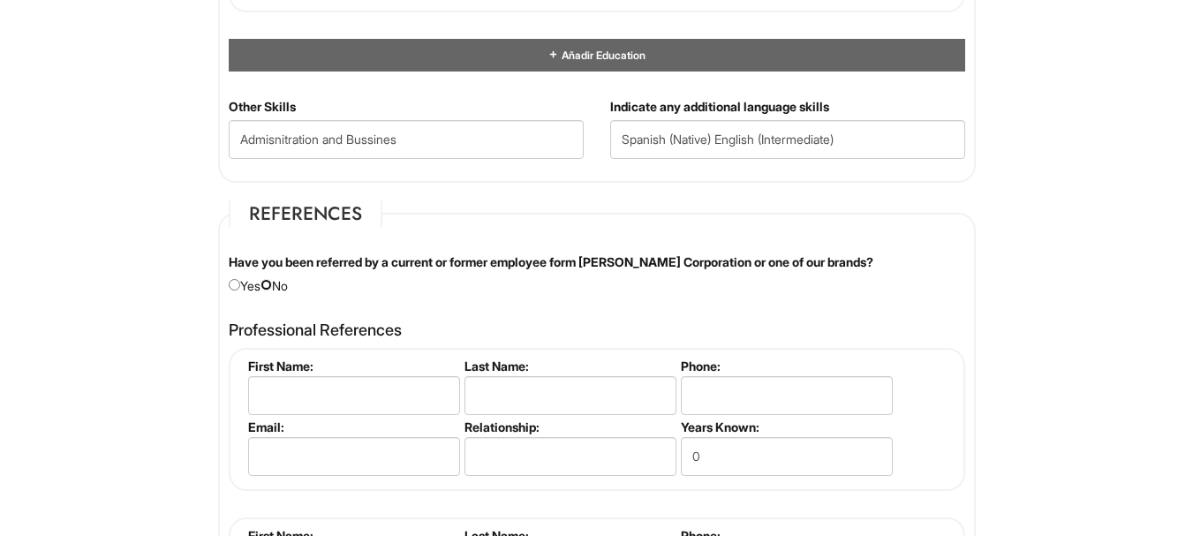
click at [272, 285] on input "radio" at bounding box center [265, 284] width 11 height 11
radio input "true"
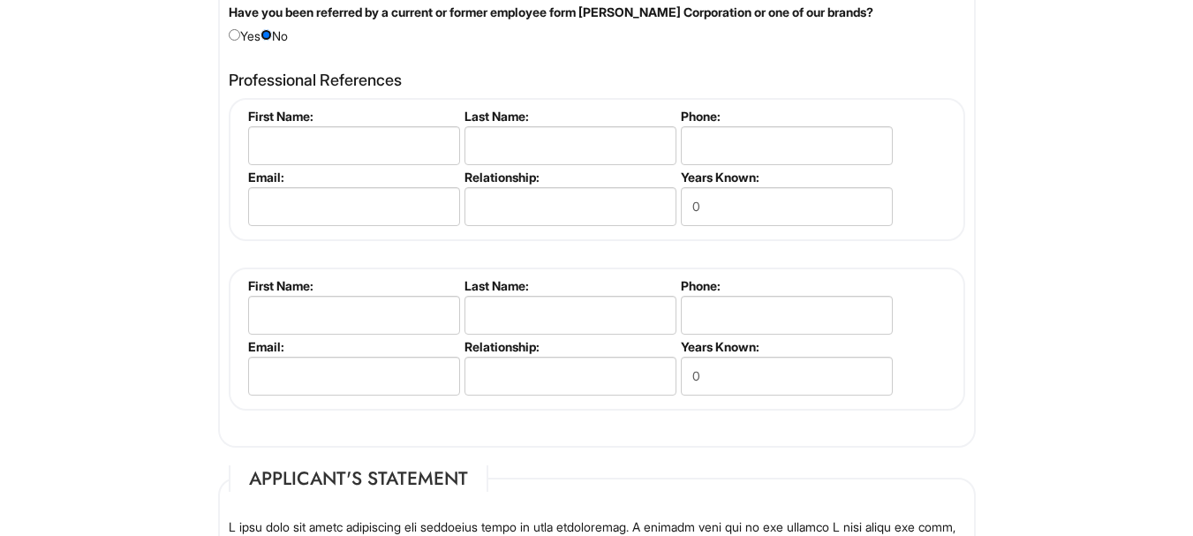
scroll to position [2466, 0]
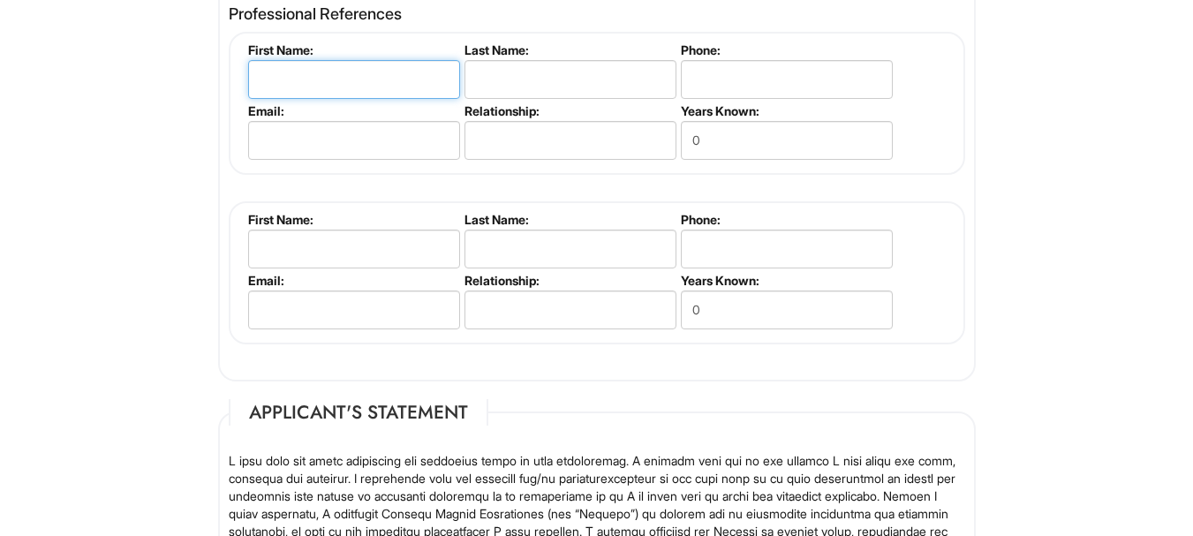
click at [314, 83] on input "text" at bounding box center [354, 79] width 212 height 39
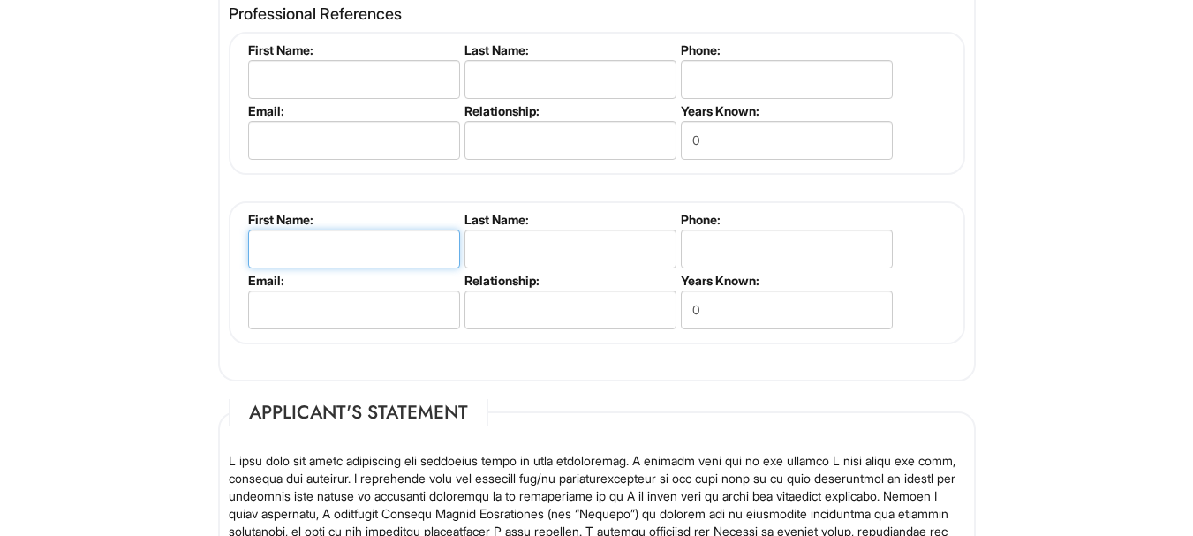
click at [267, 249] on input "text" at bounding box center [354, 249] width 212 height 39
type input "Donnacha"
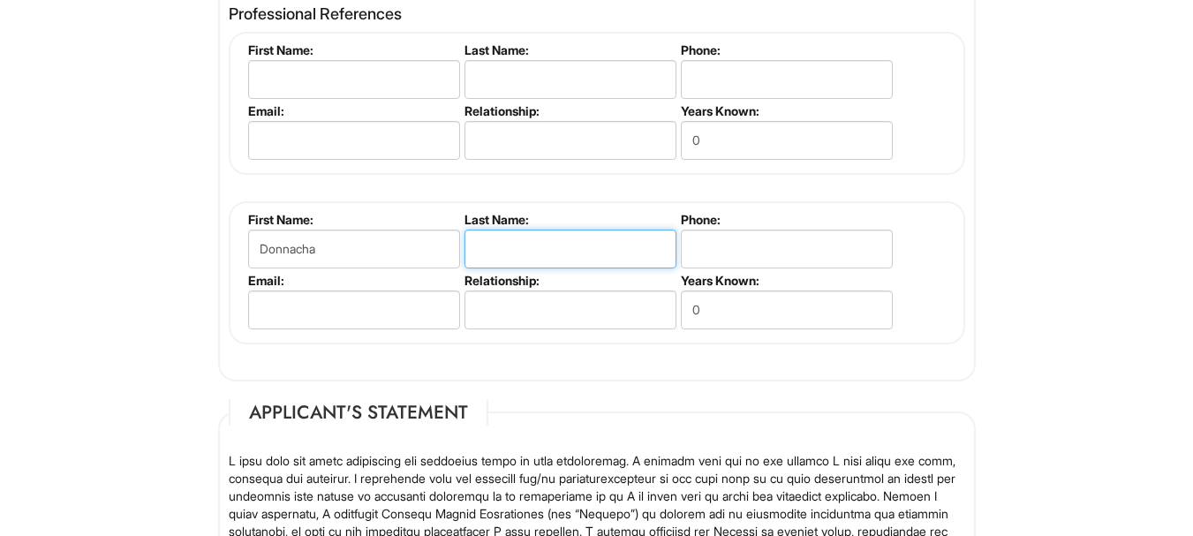
click at [524, 250] on input "text" at bounding box center [570, 249] width 212 height 39
type input "[PERSON_NAME]"
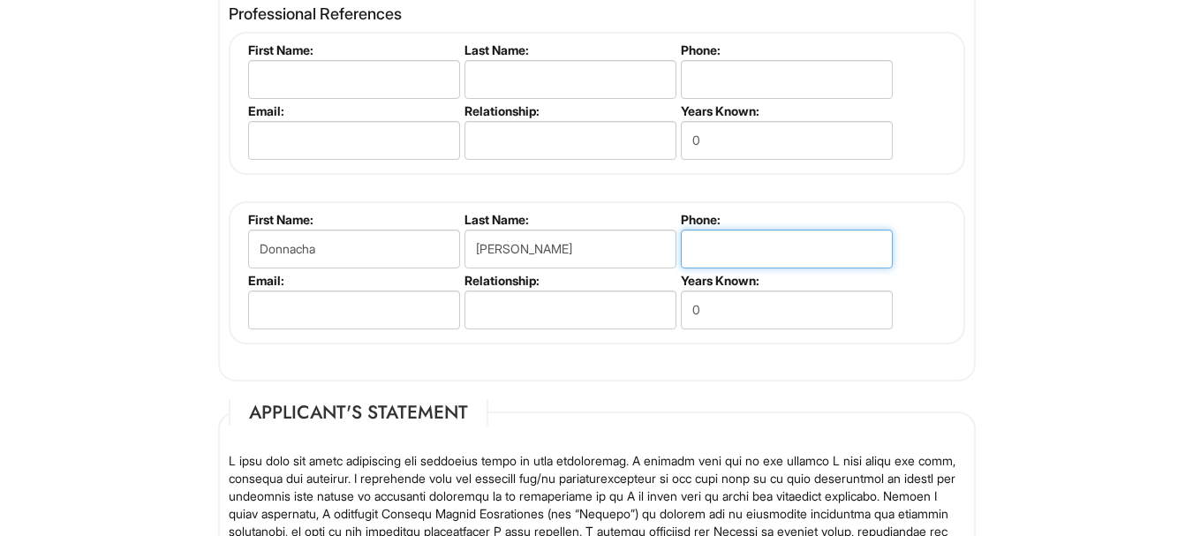
click at [719, 250] on input "tel" at bounding box center [787, 249] width 212 height 39
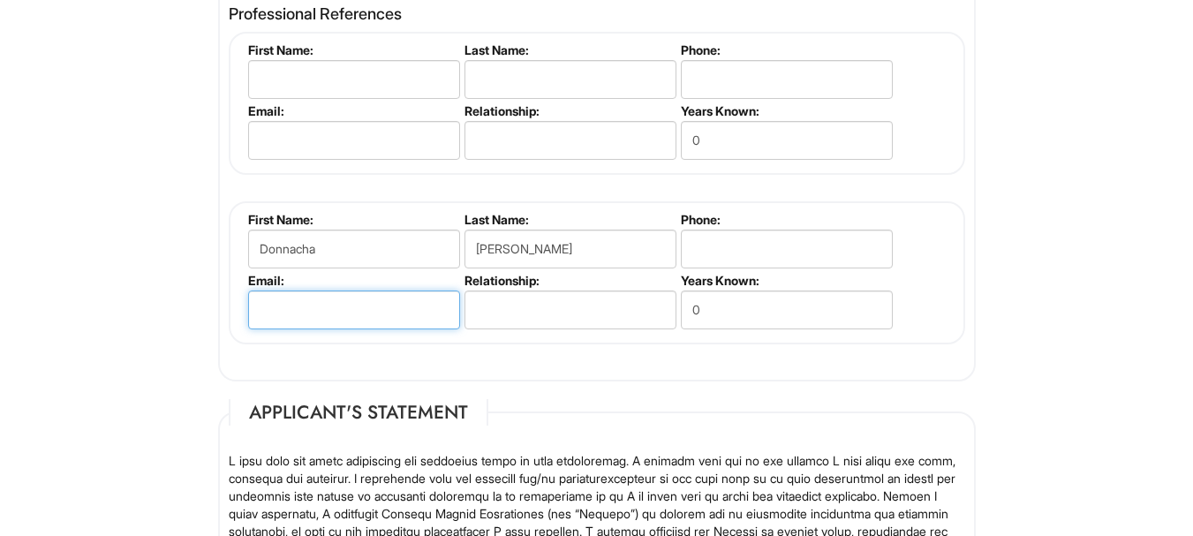
click at [360, 304] on input "email" at bounding box center [354, 309] width 212 height 39
type input "[EMAIL_ADDRESS][DOMAIN_NAME]"
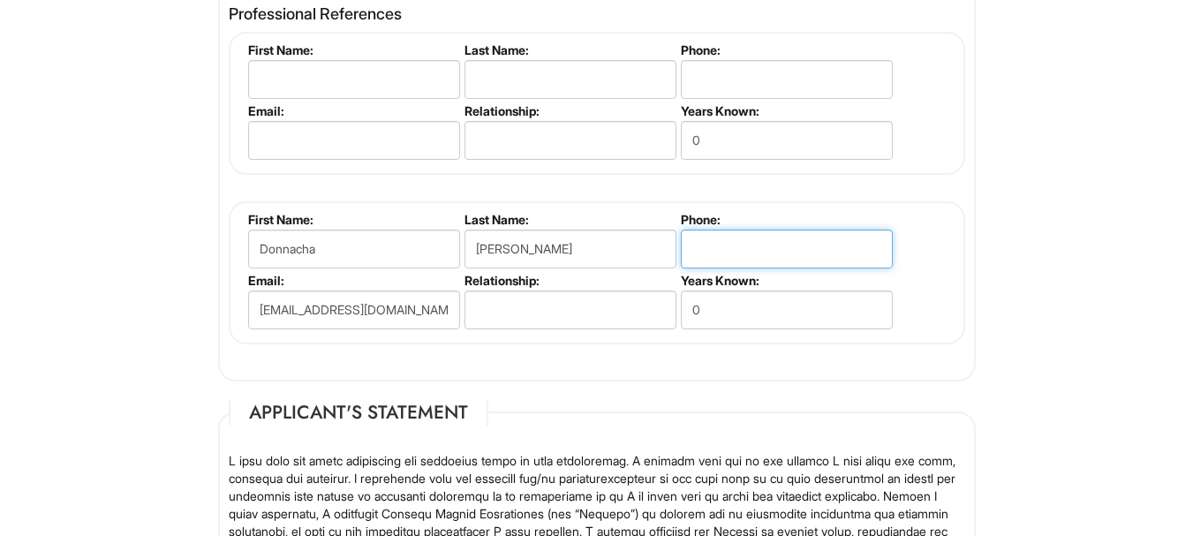
click at [730, 238] on input "tel" at bounding box center [787, 249] width 212 height 39
type input "0"
type input "9255065687"
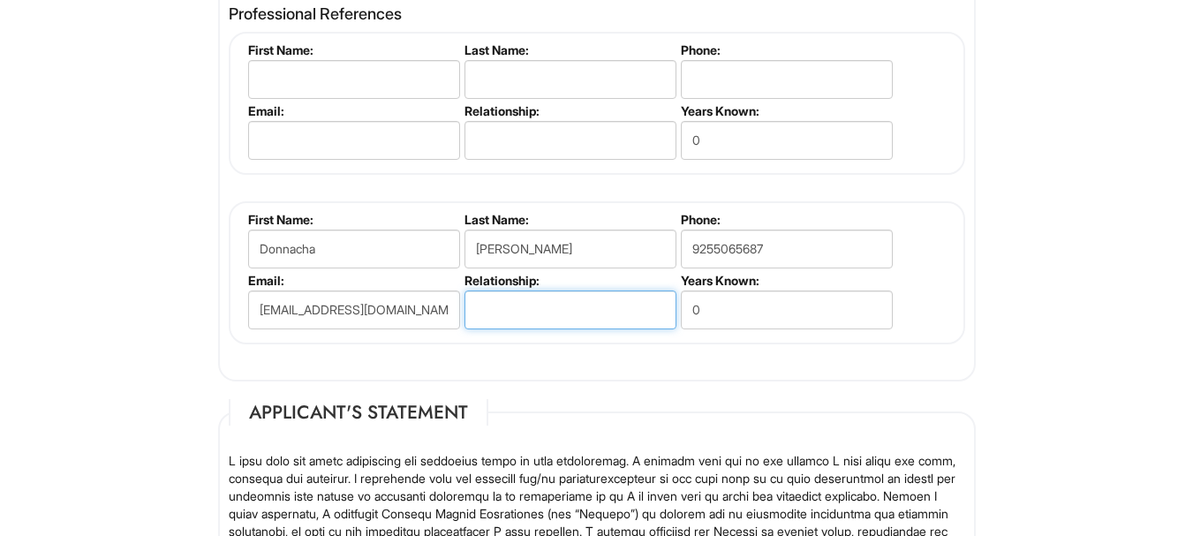
click at [501, 313] on input "text" at bounding box center [570, 309] width 212 height 39
type input "B"
type input "Partner"
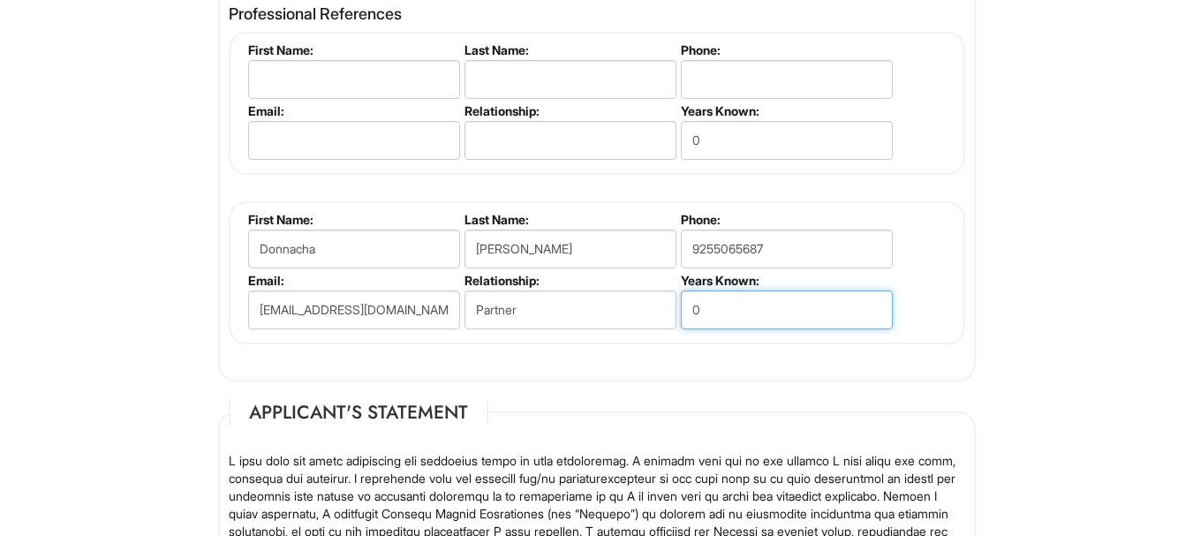
click at [714, 309] on input "0" at bounding box center [787, 309] width 212 height 39
type input "4"
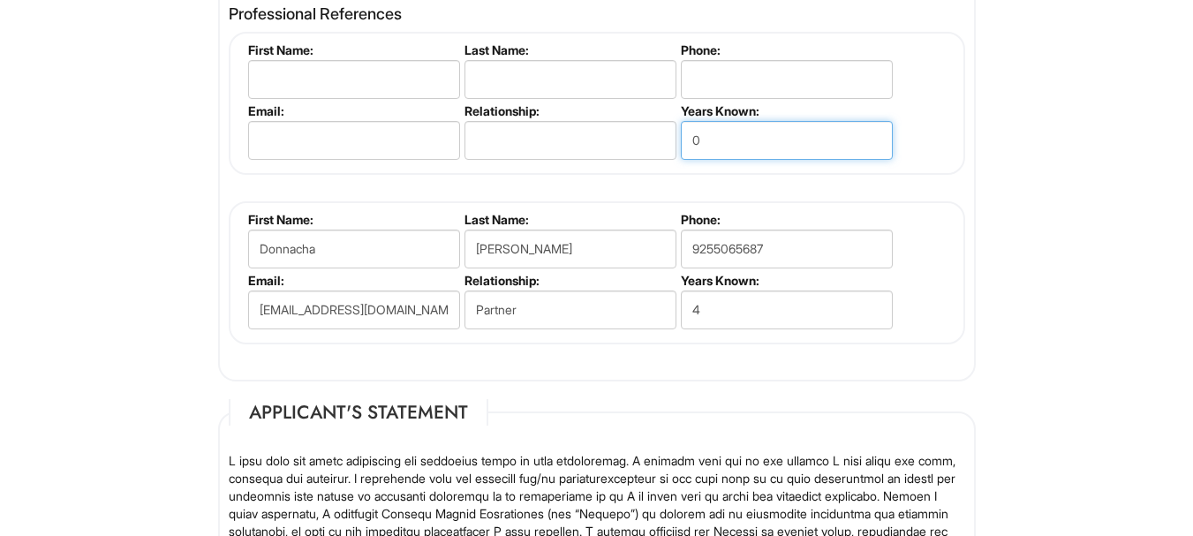
click at [722, 136] on input "0" at bounding box center [787, 140] width 212 height 39
type input "1"
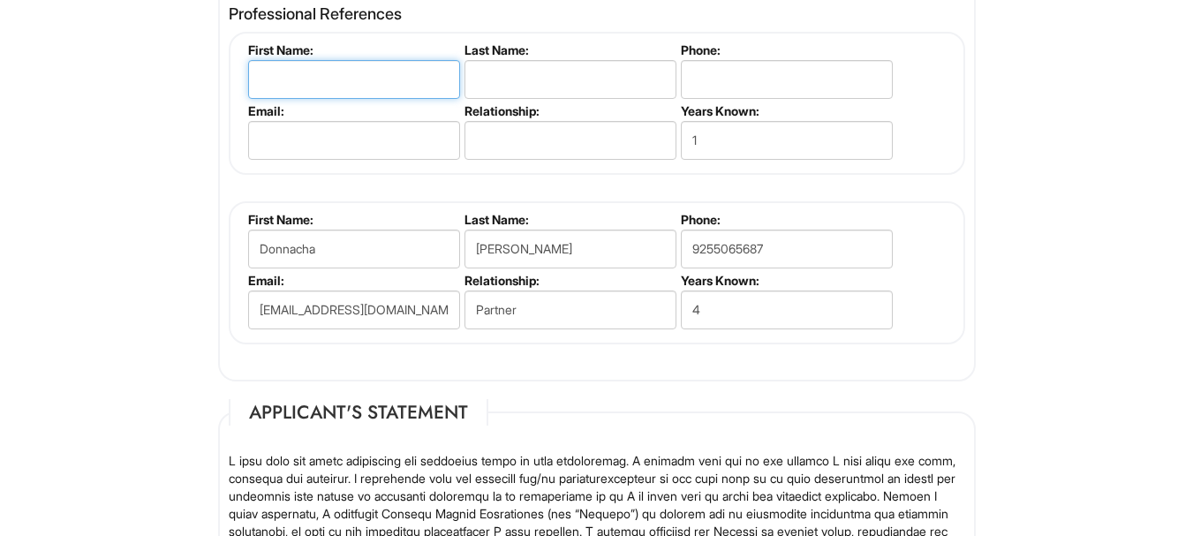
click at [303, 73] on input "text" at bounding box center [354, 79] width 212 height 39
type input "[PERSON_NAME]"
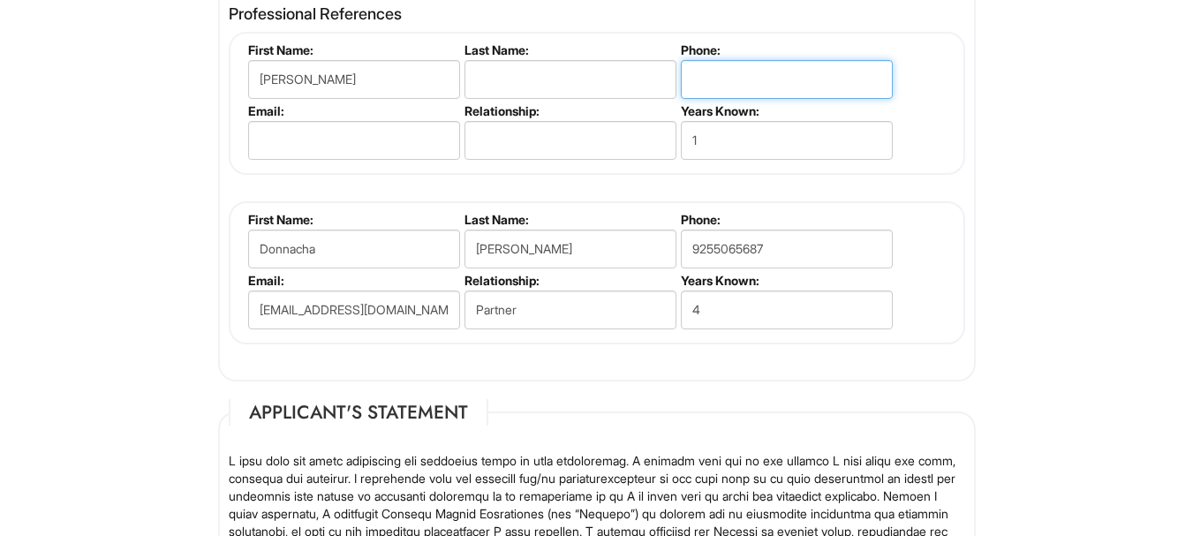
click at [747, 74] on input "tel" at bounding box center [787, 79] width 212 height 39
type input "5104075628"
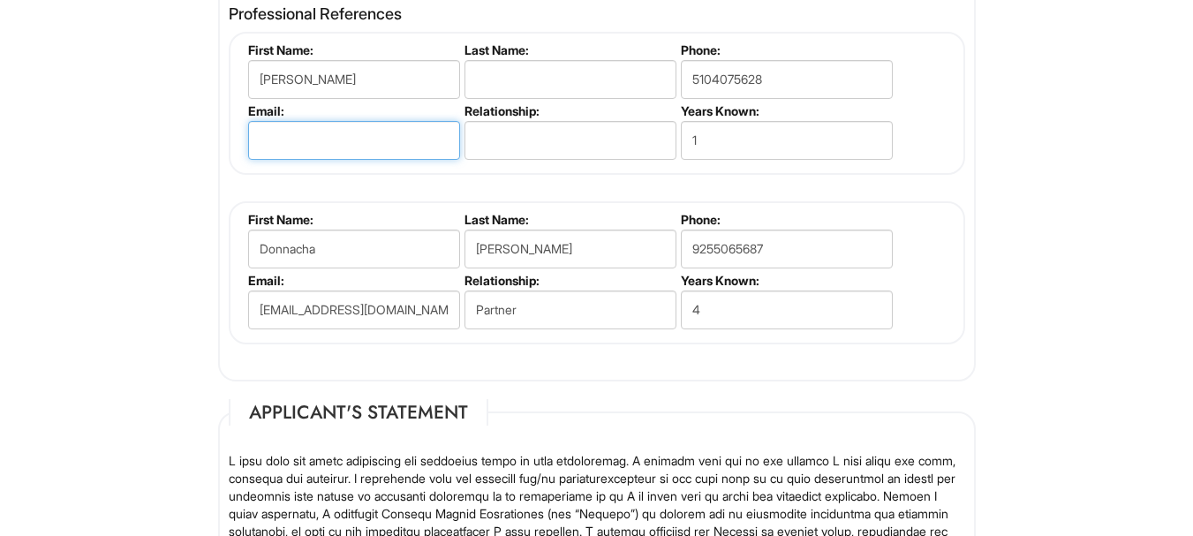
click at [409, 134] on input "email" at bounding box center [354, 140] width 212 height 39
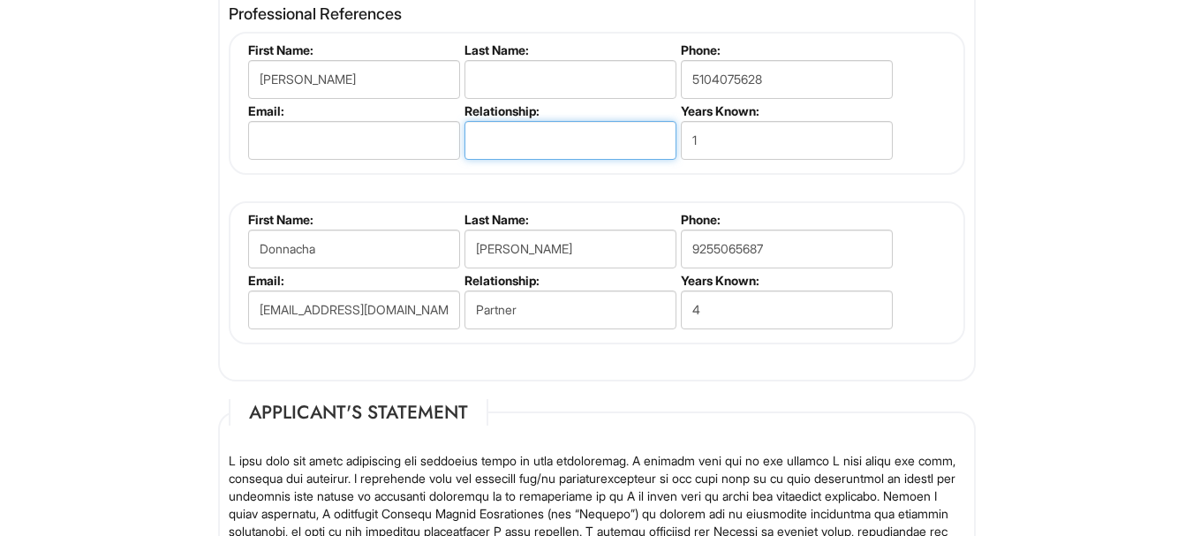
click at [551, 139] on input "text" at bounding box center [570, 140] width 212 height 39
type input "E"
type input "Boss"
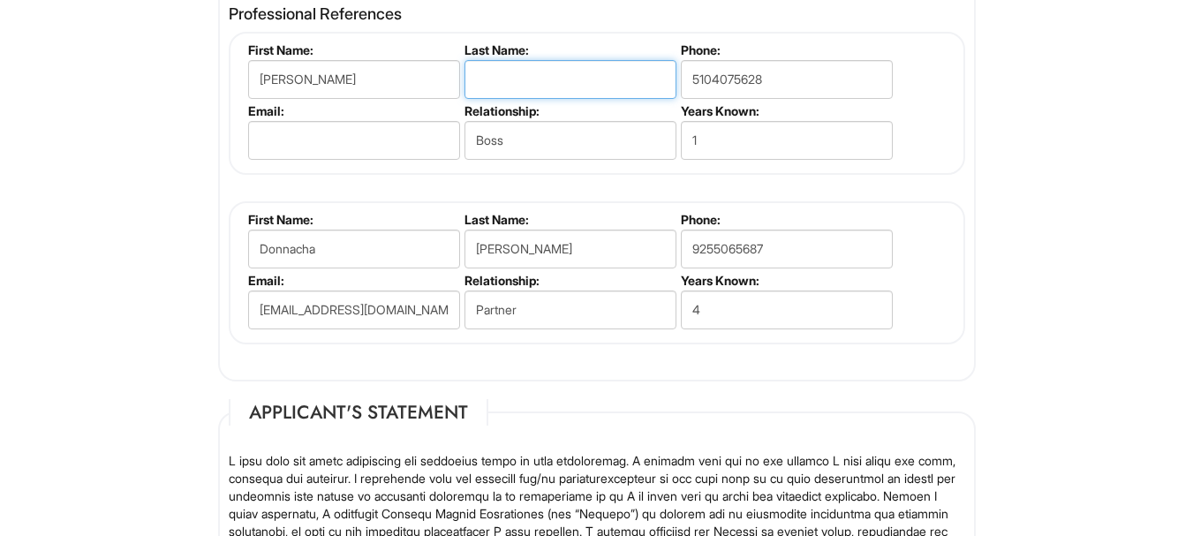
click at [512, 80] on input "text" at bounding box center [570, 79] width 212 height 39
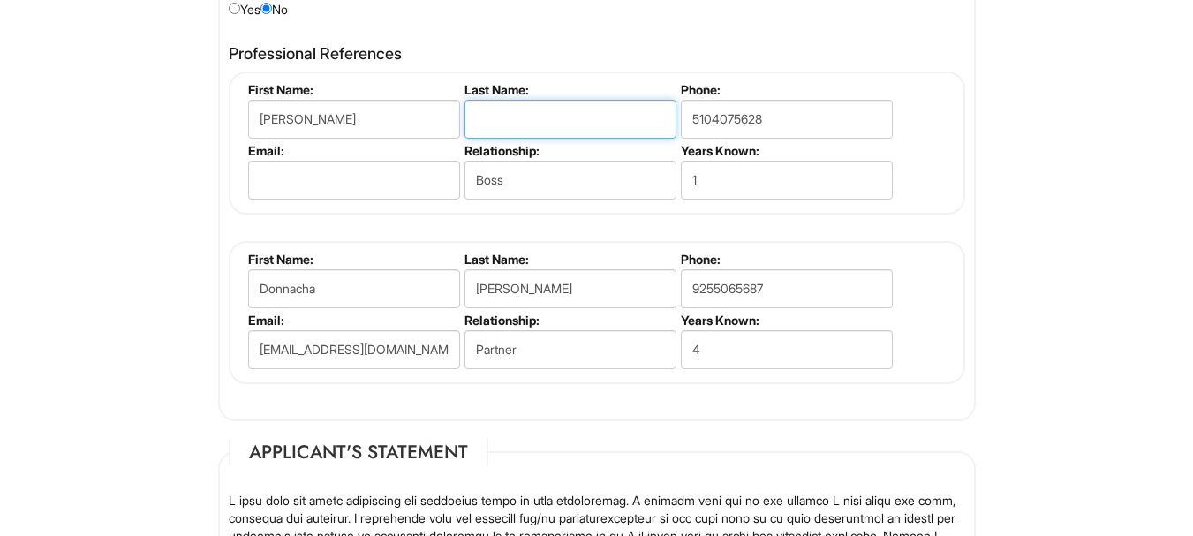
scroll to position [2433, 0]
